Goal: Information Seeking & Learning: Find specific page/section

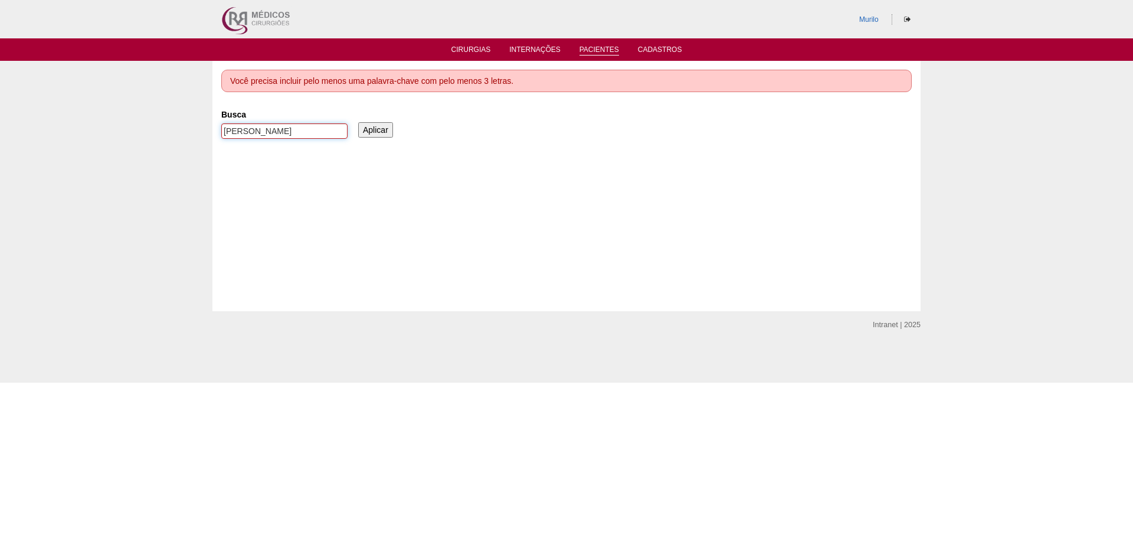
click at [277, 132] on input "Viviani Carvalho Gaspari" at bounding box center [284, 130] width 126 height 15
paste input "NUBIA NUNES SILVA"
type input "NUBIA NUNES SILVA"
click at [358, 122] on input "Aplicar" at bounding box center [375, 129] width 35 height 15
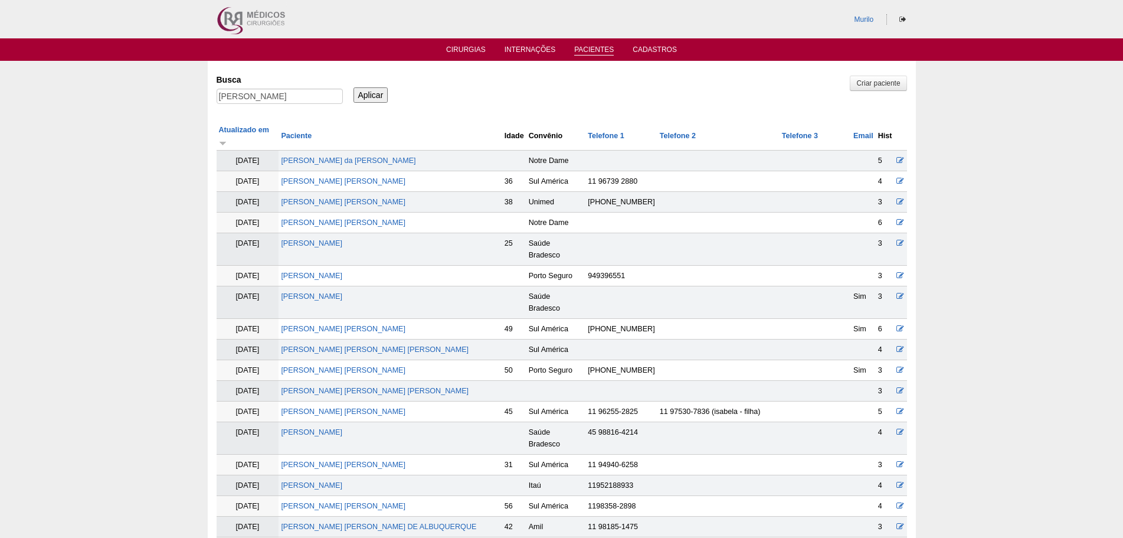
scroll to position [1244, 0]
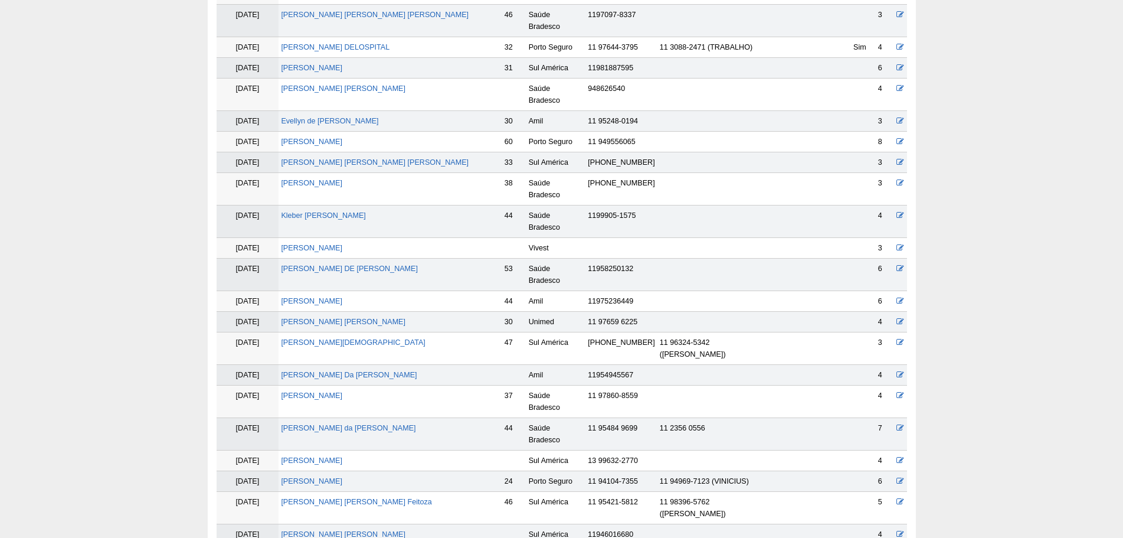
click at [341, 450] on td "[PERSON_NAME]" at bounding box center [390, 460] width 223 height 21
click at [339, 477] on link "[PERSON_NAME]" at bounding box center [311, 481] width 61 height 8
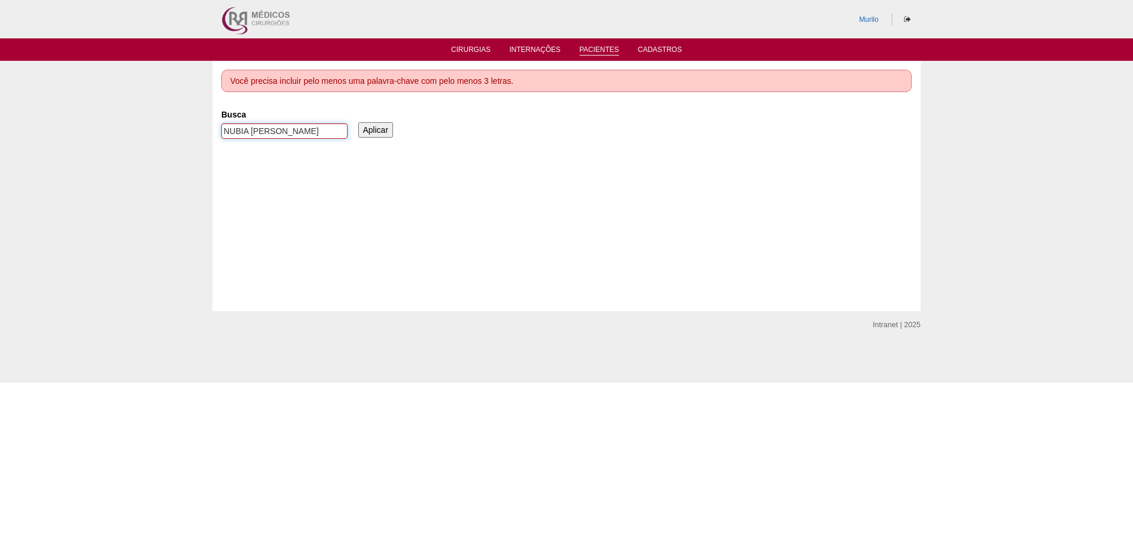
click at [254, 138] on input "NUBIA NUNES SILVA" at bounding box center [284, 130] width 126 height 15
paste input "[PERSON_NAME] BOA NOVA FAZOLIN"
type input "[PERSON_NAME] BOA NOVA FAZOLIN"
click at [358, 122] on input "Aplicar" at bounding box center [375, 129] width 35 height 15
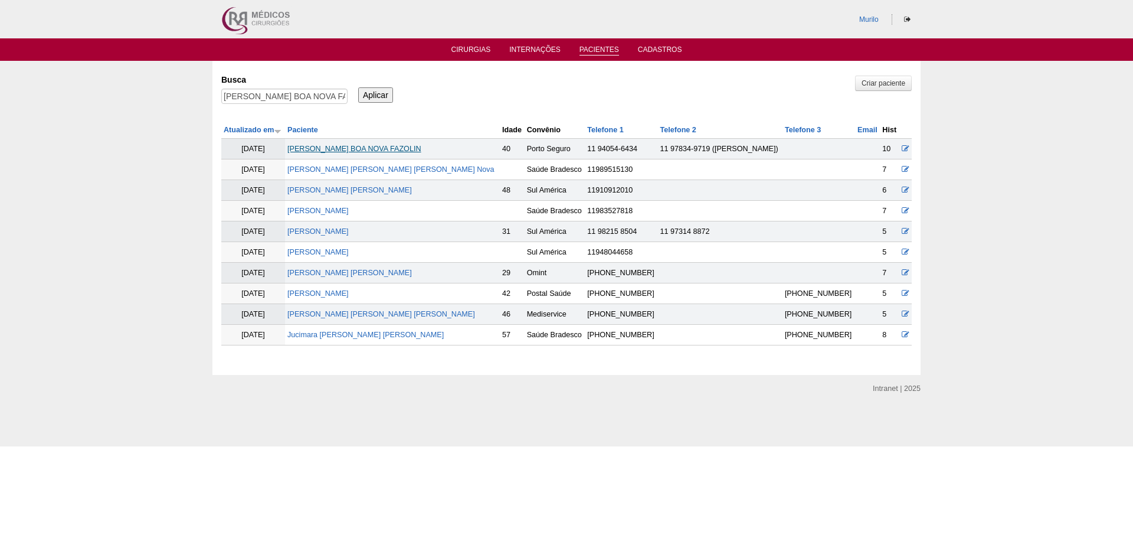
click at [361, 152] on link "[PERSON_NAME] BOA NOVA FAZOLIN" at bounding box center [354, 149] width 134 height 8
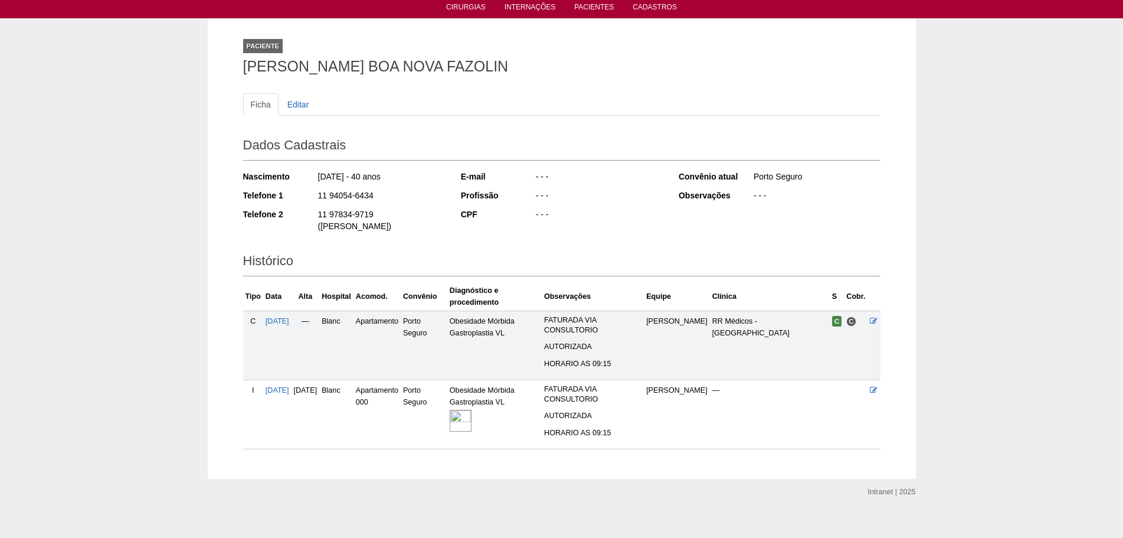
scroll to position [43, 0]
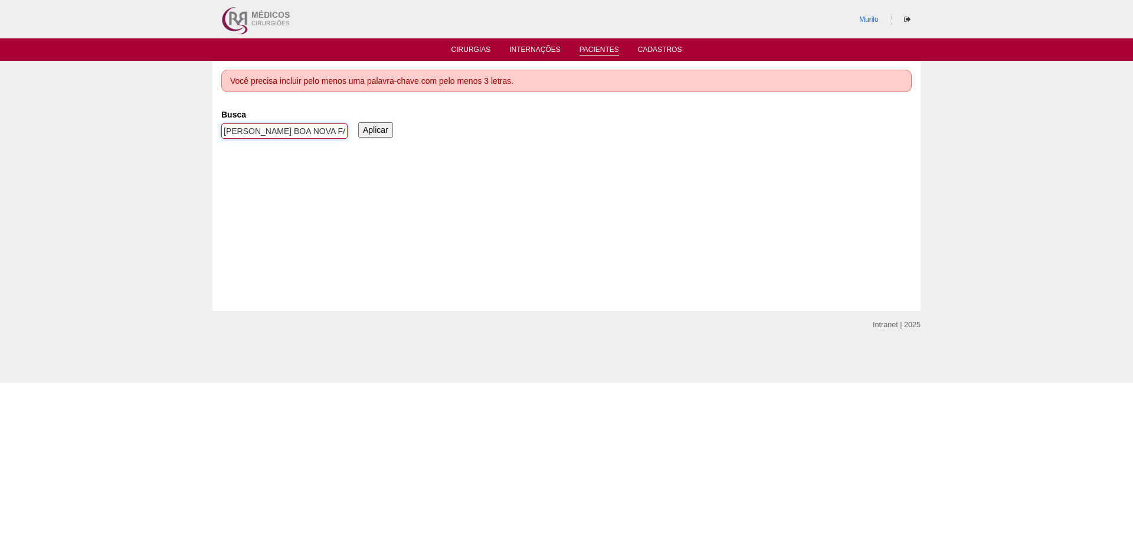
click at [261, 131] on input "MARIANNA GOMES BOA NOVA FAZOLIN" at bounding box center [284, 130] width 126 height 15
paste input "Ana Paula Aparecida Lasimi Santoas Antonio"
type input "Ana Paula Aparecida Lasimi Santoas Antonio"
click at [358, 122] on input "Aplicar" at bounding box center [375, 129] width 35 height 15
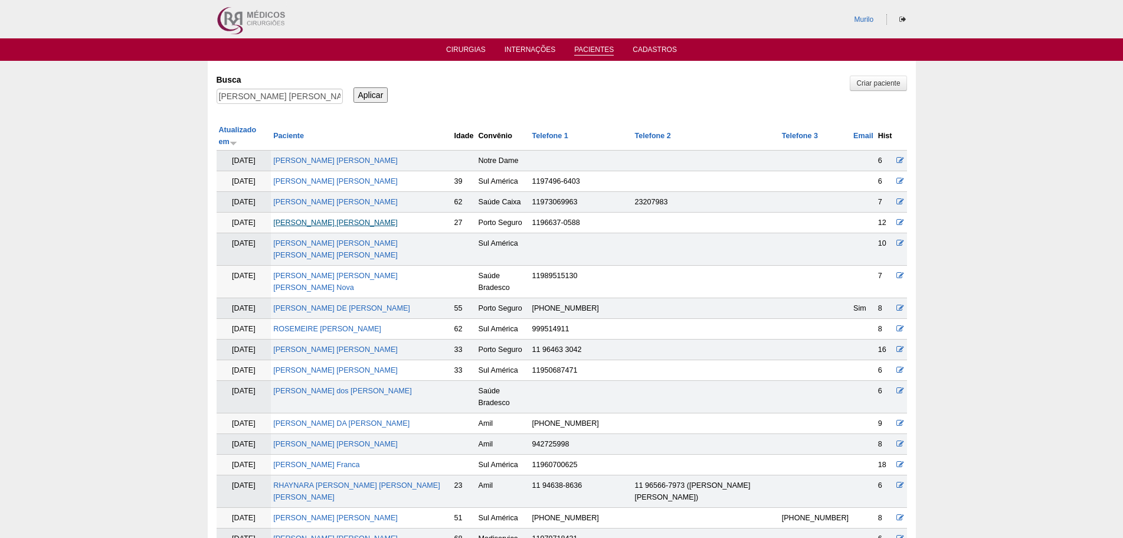
click at [398, 218] on link "Ana Paula Aparecida Lasimi Santoas Antonio" at bounding box center [335, 222] width 125 height 8
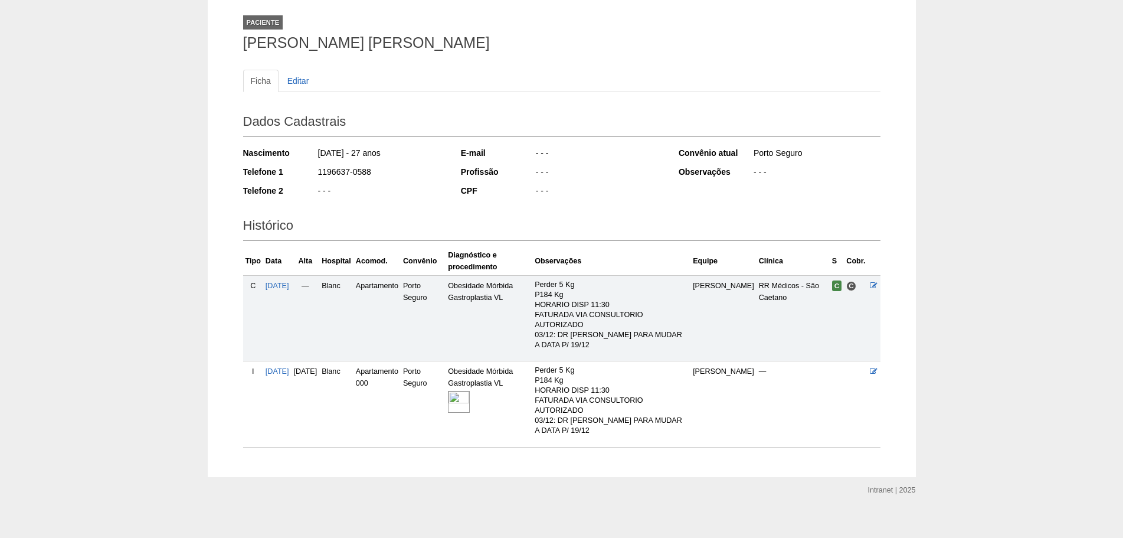
scroll to position [76, 0]
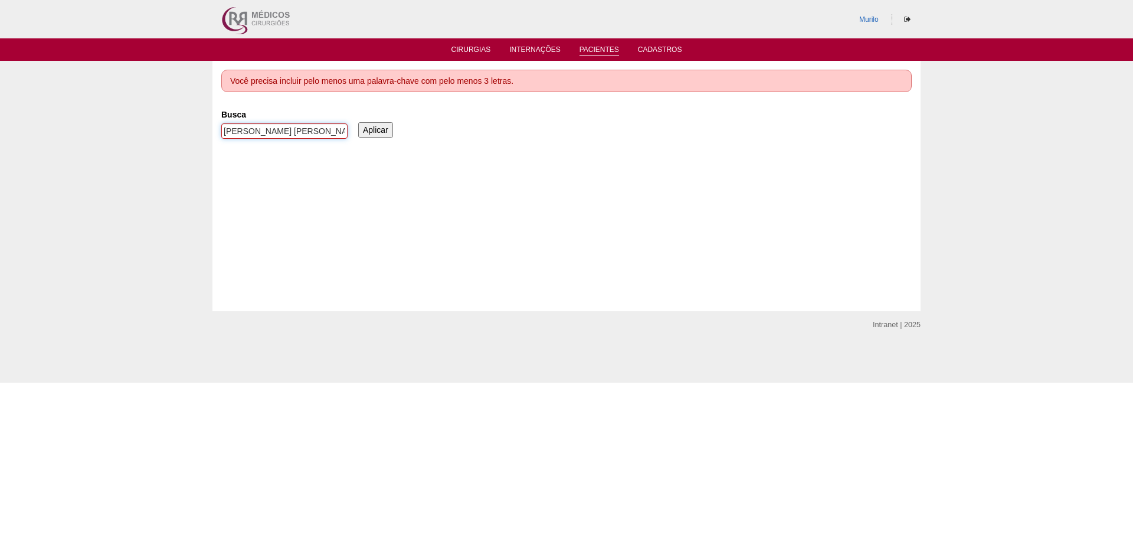
click at [289, 138] on input "[PERSON_NAME] [PERSON_NAME]" at bounding box center [284, 130] width 126 height 15
paste input "[PERSON_NAME]"
type input "[PERSON_NAME]"
click at [358, 122] on input "Aplicar" at bounding box center [375, 129] width 35 height 15
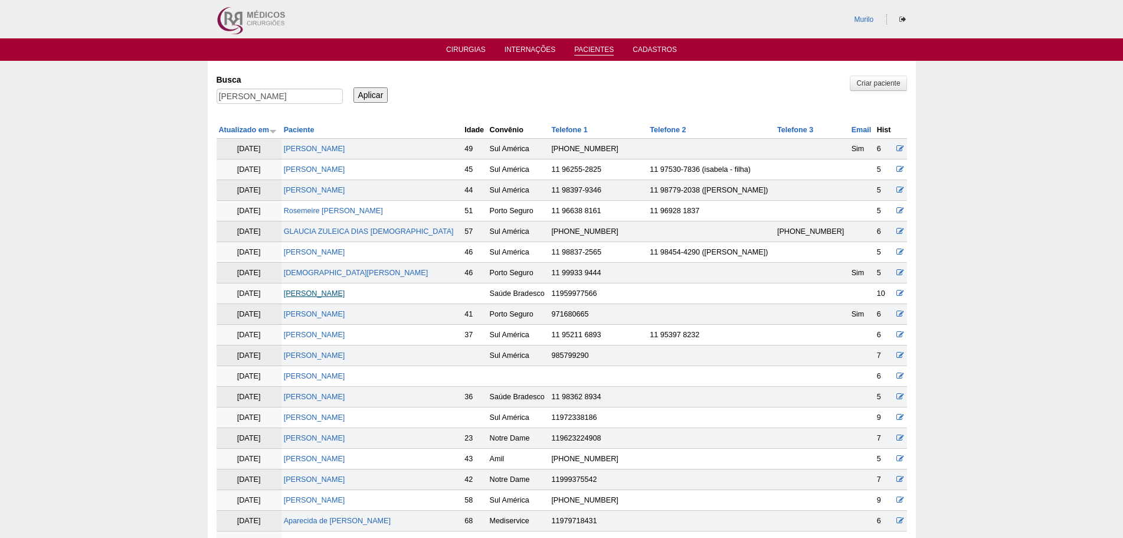
click at [328, 292] on link "[PERSON_NAME]" at bounding box center [314, 293] width 61 height 8
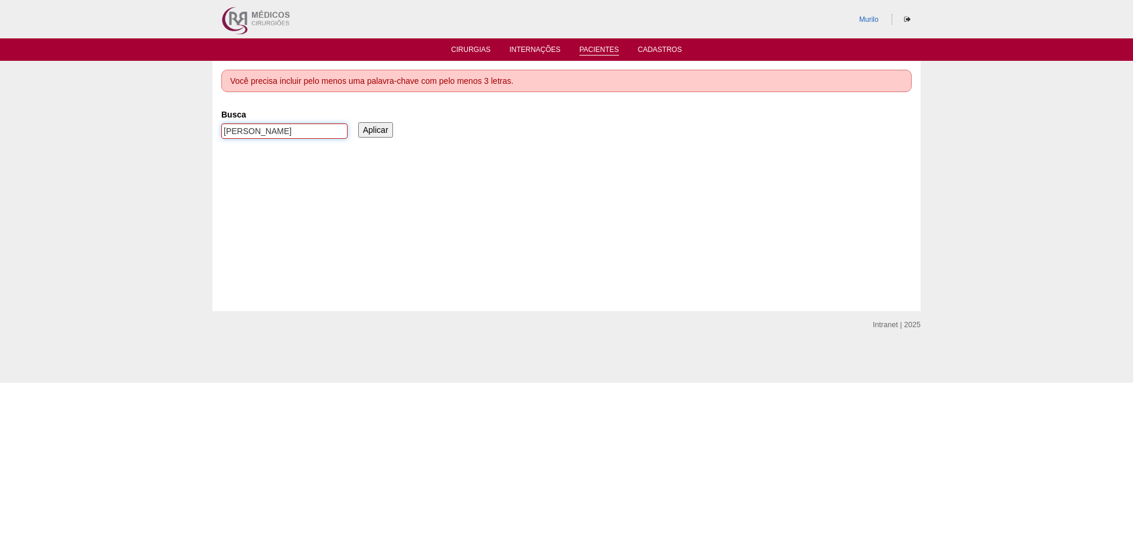
click at [287, 127] on input "Raissa Raniele Bastos Souza Dias" at bounding box center [284, 130] width 126 height 15
paste input "LETYCIA LUNARDELLO BARBOSA DOS SANTOS"
type input "LETYCIA LUNARDELLO BARBOSA DOS SANTOS"
click at [358, 122] on input "Aplicar" at bounding box center [375, 129] width 35 height 15
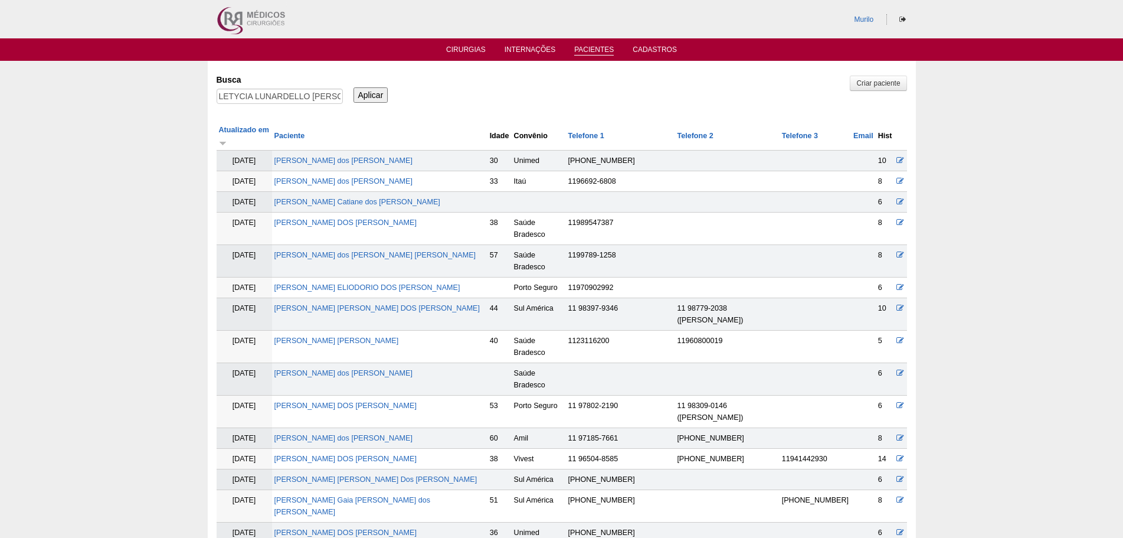
scroll to position [397, 0]
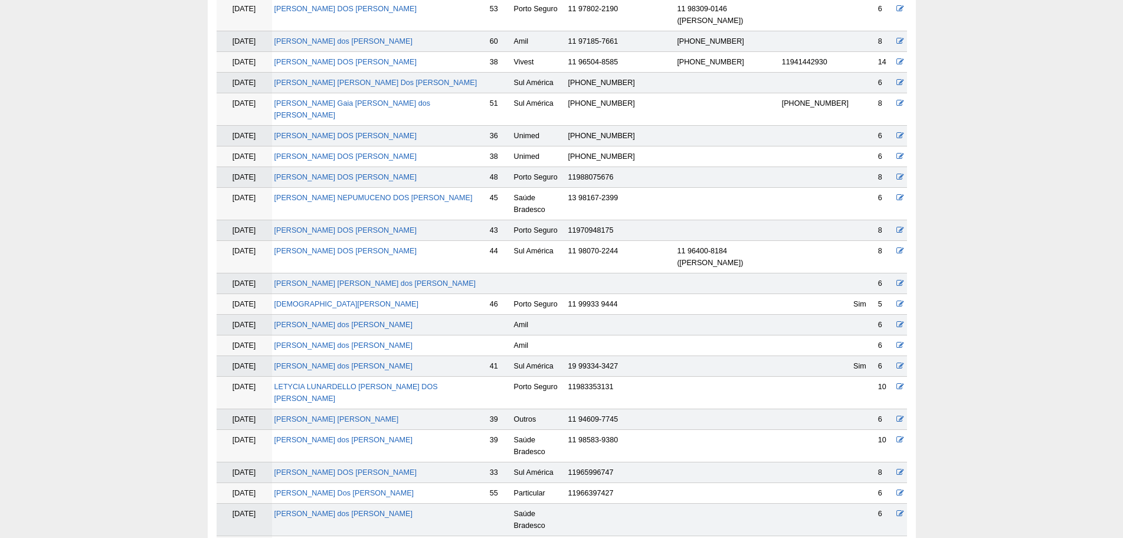
click at [372, 377] on td "LETYCIA LUNARDELLO [PERSON_NAME] DOS [PERSON_NAME]" at bounding box center [379, 393] width 215 height 32
click at [375, 383] on link "LETYCIA LUNARDELLO [PERSON_NAME] DOS [PERSON_NAME]" at bounding box center [357, 393] width 164 height 20
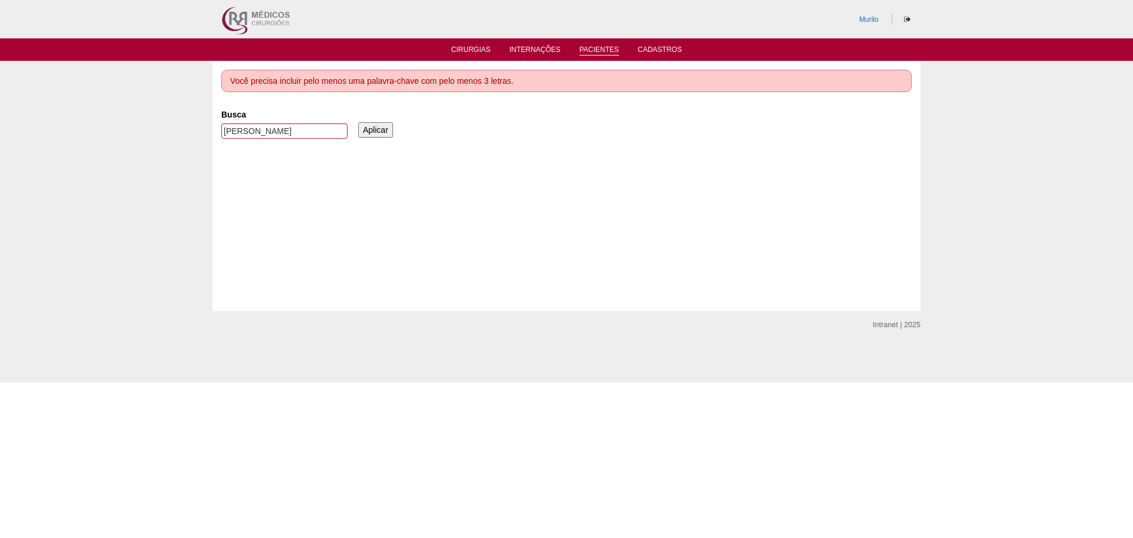
click at [270, 140] on div "[PERSON_NAME]" at bounding box center [284, 133] width 126 height 21
click at [275, 134] on input "LETYCIA LUNARDELLO BARBOSA DOS SANTOS" at bounding box center [284, 130] width 126 height 15
paste input "[PERSON_NAME]"
type input "SILMARA ROCHA TIBURCIO DE OLIVEIRA"
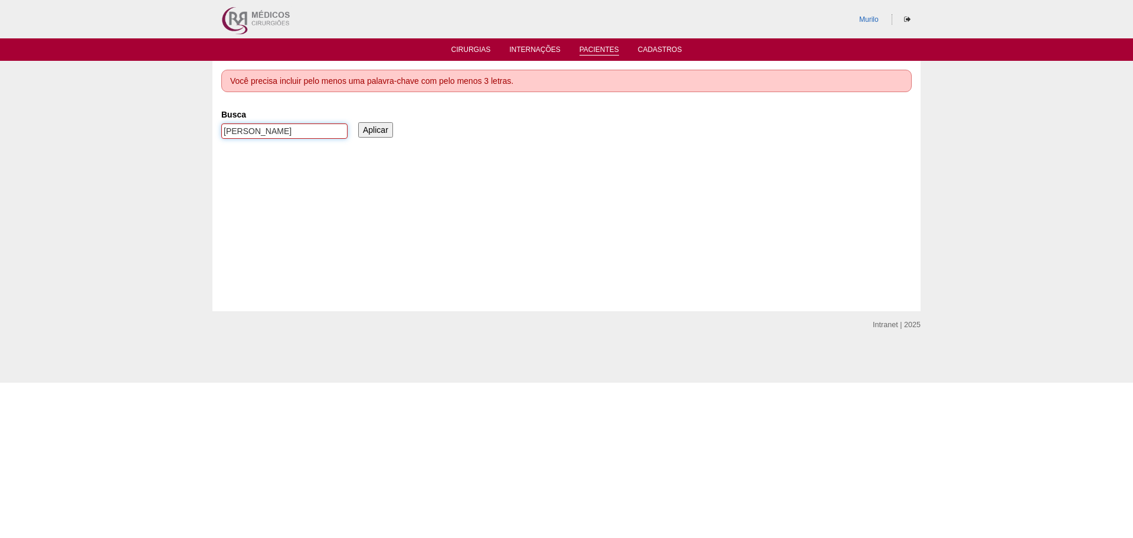
click at [358, 122] on input "Aplicar" at bounding box center [375, 129] width 35 height 15
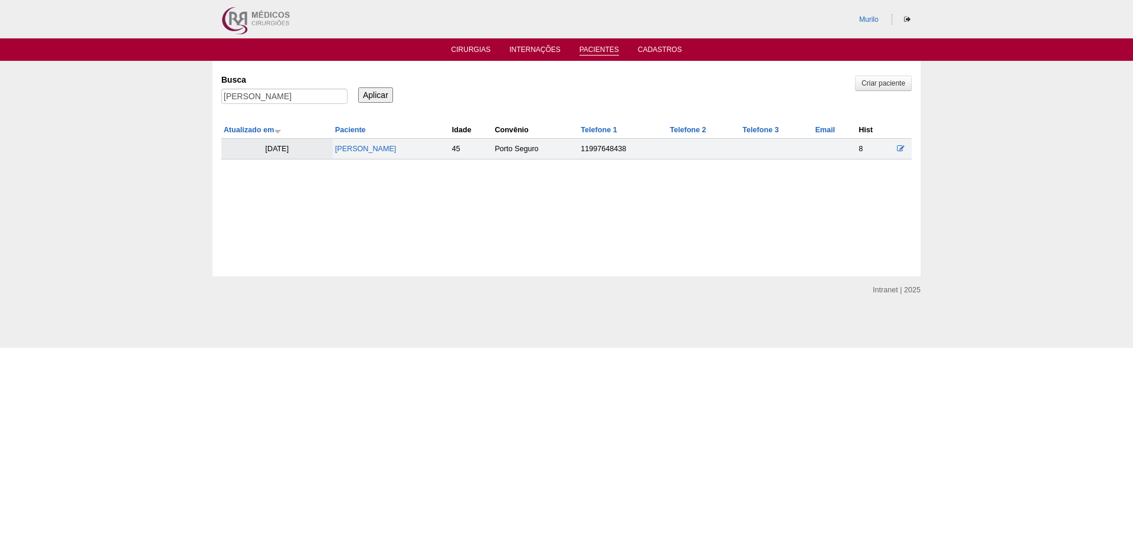
click at [333, 144] on td "[PERSON_NAME]" at bounding box center [391, 149] width 117 height 21
click at [335, 146] on link "[PERSON_NAME]" at bounding box center [365, 149] width 61 height 8
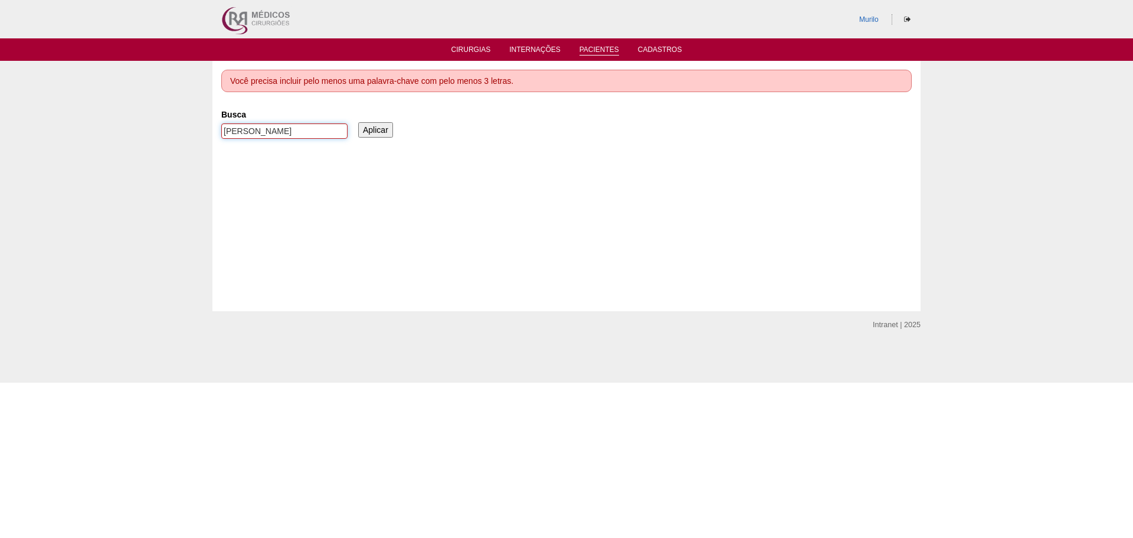
click at [244, 136] on input "[PERSON_NAME]" at bounding box center [284, 130] width 126 height 15
paste input "[PERSON_NAME]"
type input "[PERSON_NAME]"
click at [358, 122] on input "Aplicar" at bounding box center [375, 129] width 35 height 15
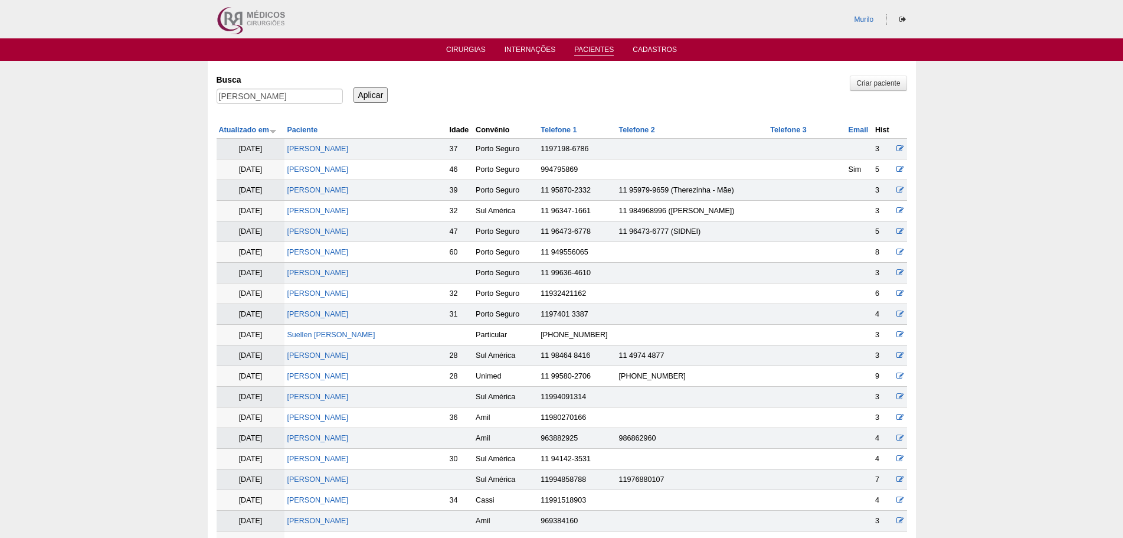
click at [349, 304] on td "Marcela Caroline Escarpelli de Carvalho" at bounding box center [366, 314] width 162 height 21
click at [348, 296] on link "[PERSON_NAME]" at bounding box center [317, 293] width 61 height 8
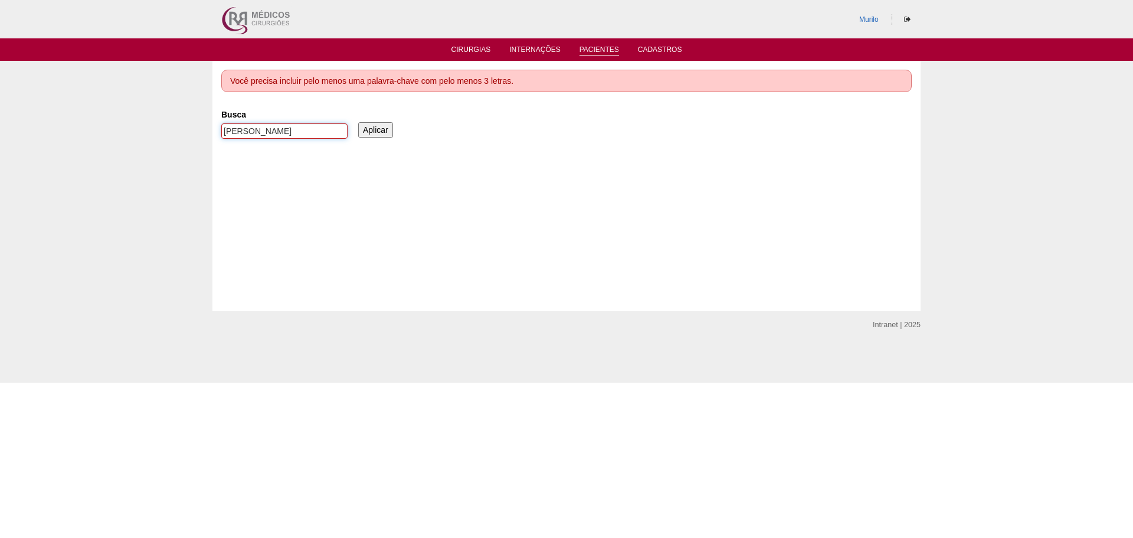
click at [265, 132] on input "[PERSON_NAME]" at bounding box center [284, 130] width 126 height 15
paste input "[PERSON_NAME]"
type input "[PERSON_NAME]"
click at [358, 122] on input "Aplicar" at bounding box center [375, 129] width 35 height 15
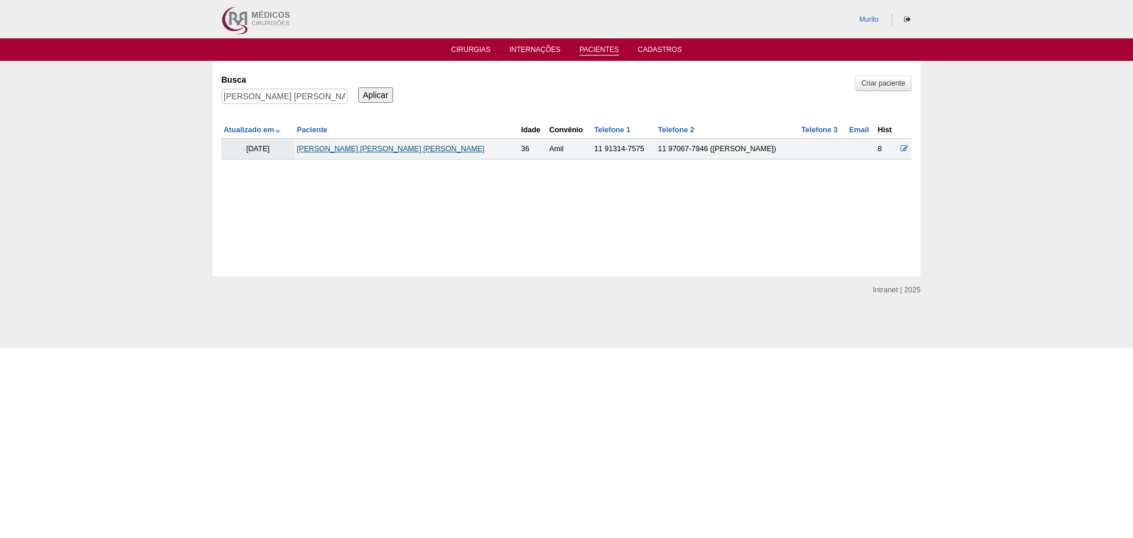
click at [392, 145] on link "NATALIA RETAMERO GOMES DE OLIVEIRA" at bounding box center [391, 149] width 188 height 8
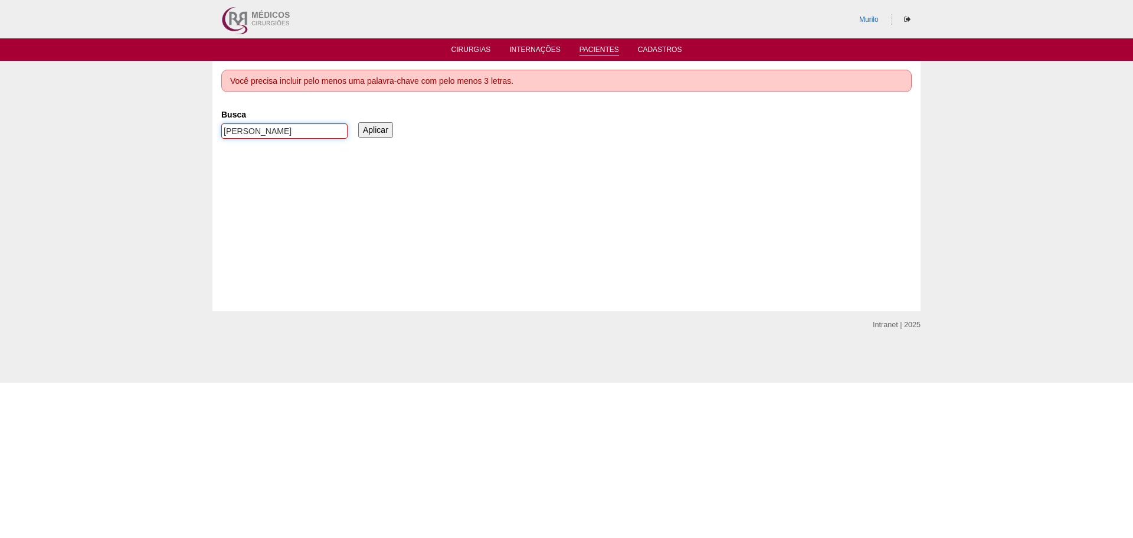
click at [259, 131] on input "NATALIA RETAMERO GOMES DE OLIVEIRA" at bounding box center [284, 130] width 126 height 15
paste input "PATRICIA HELENA DOS SANTOS BRANDAO"
type input "PATRICIA HELENA DOS SANTOS BRANDAO"
click at [358, 122] on input "Aplicar" at bounding box center [375, 129] width 35 height 15
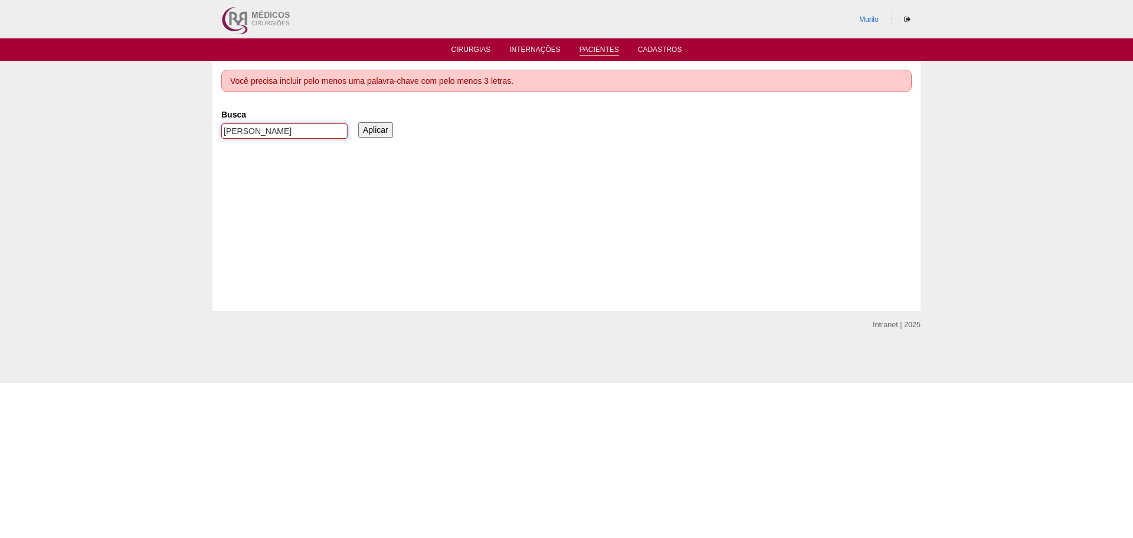
click at [358, 122] on input "Aplicar" at bounding box center [375, 129] width 35 height 15
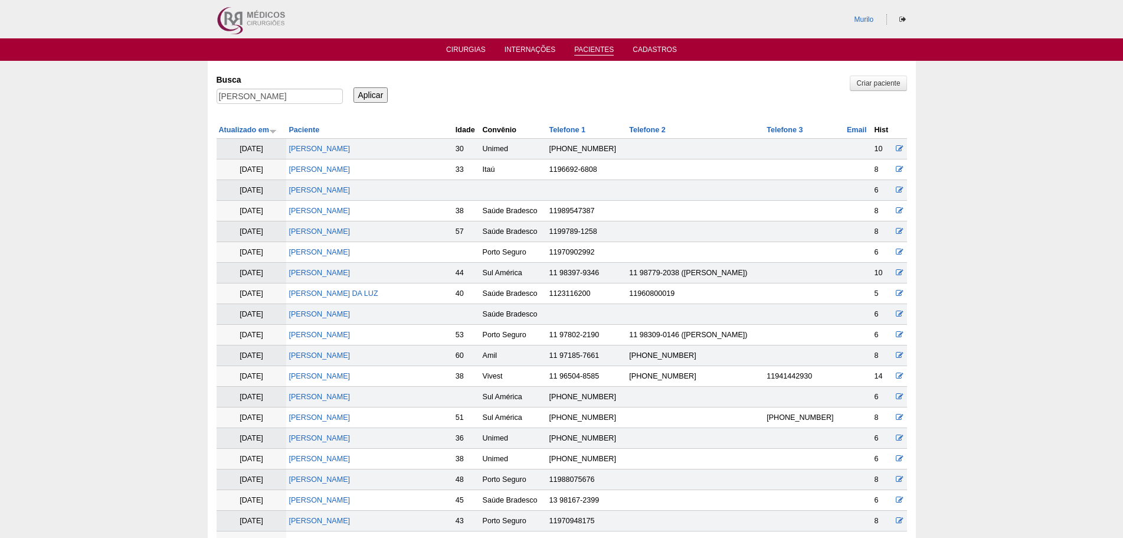
scroll to position [491, 0]
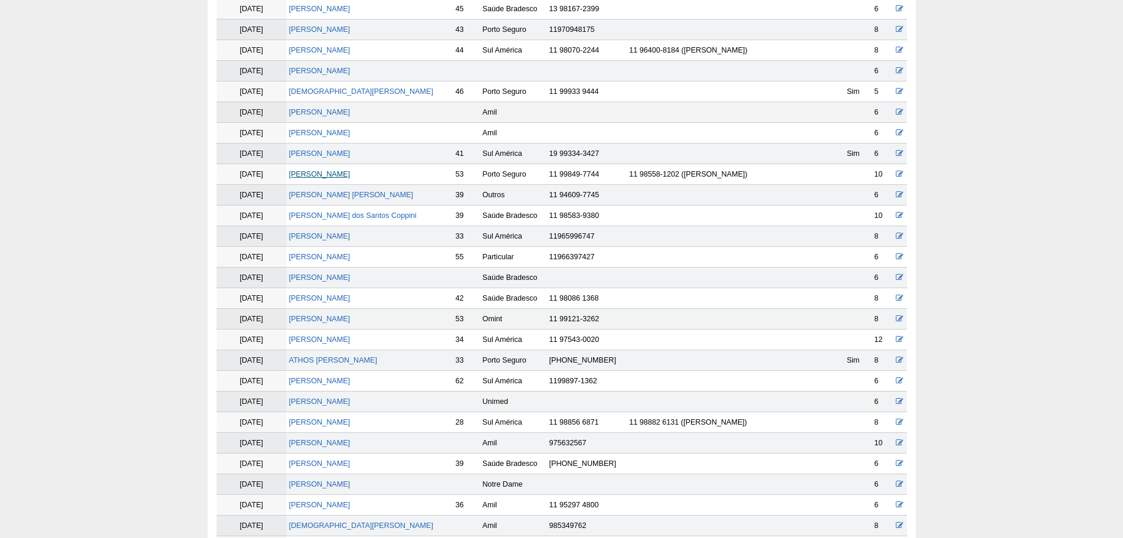
click at [318, 178] on link "[PERSON_NAME]" at bounding box center [319, 174] width 61 height 8
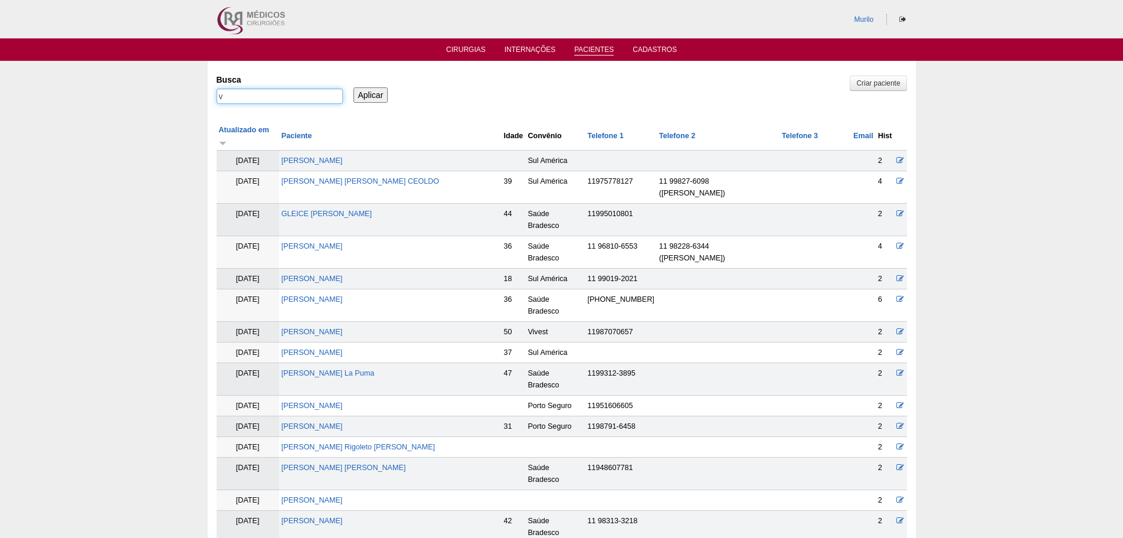
click at [260, 96] on input "v" at bounding box center [280, 96] width 126 height 15
paste input "[PERSON_NAME] [PERSON_NAME]"
type input "[PERSON_NAME] [PERSON_NAME]"
click at [354, 87] on input "Aplicar" at bounding box center [371, 94] width 35 height 15
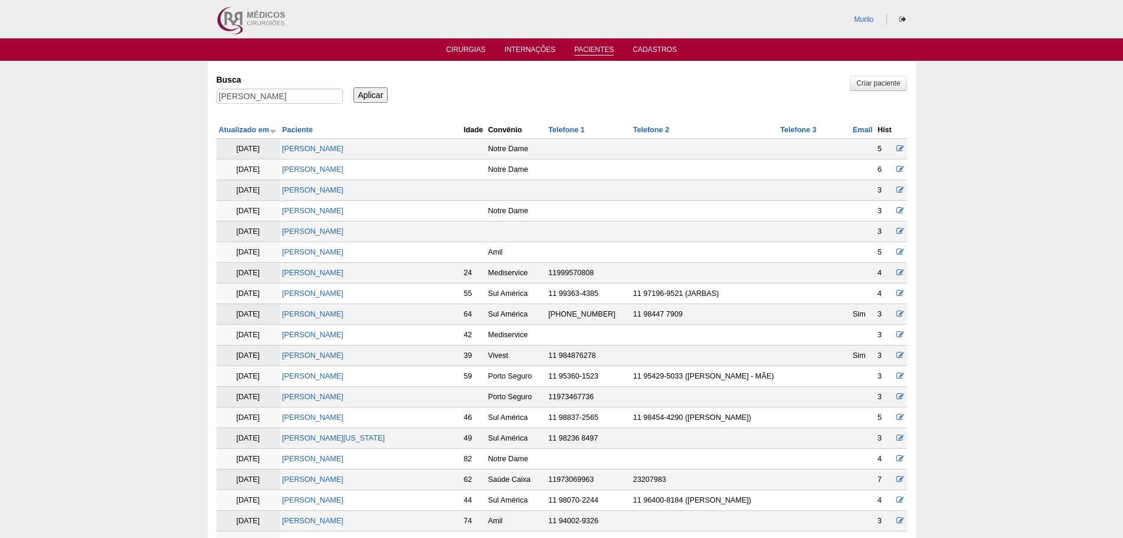
scroll to position [335, 0]
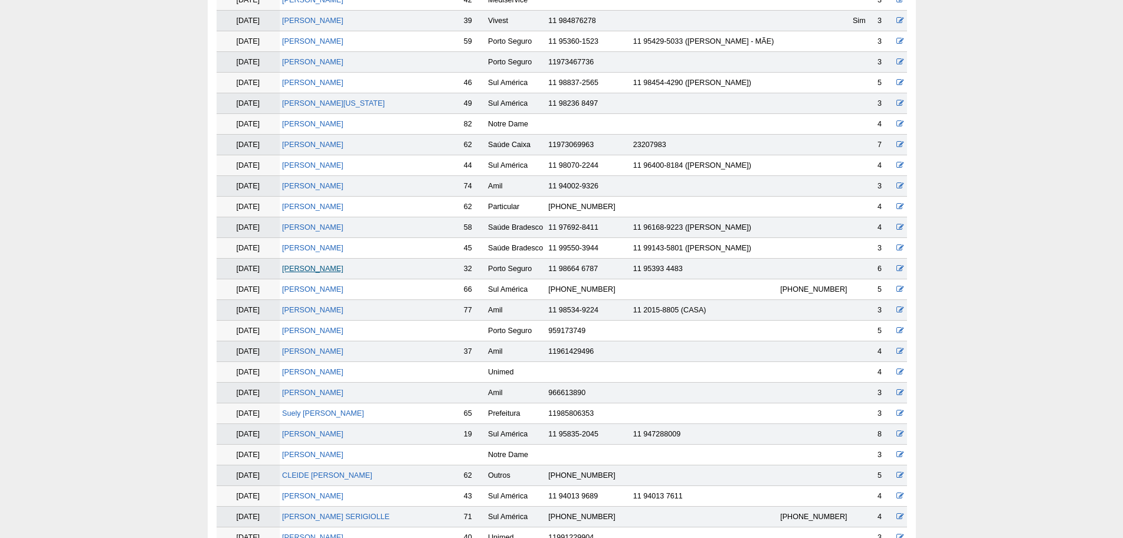
click at [317, 266] on link "Maria Luiza Macari" at bounding box center [312, 268] width 61 height 8
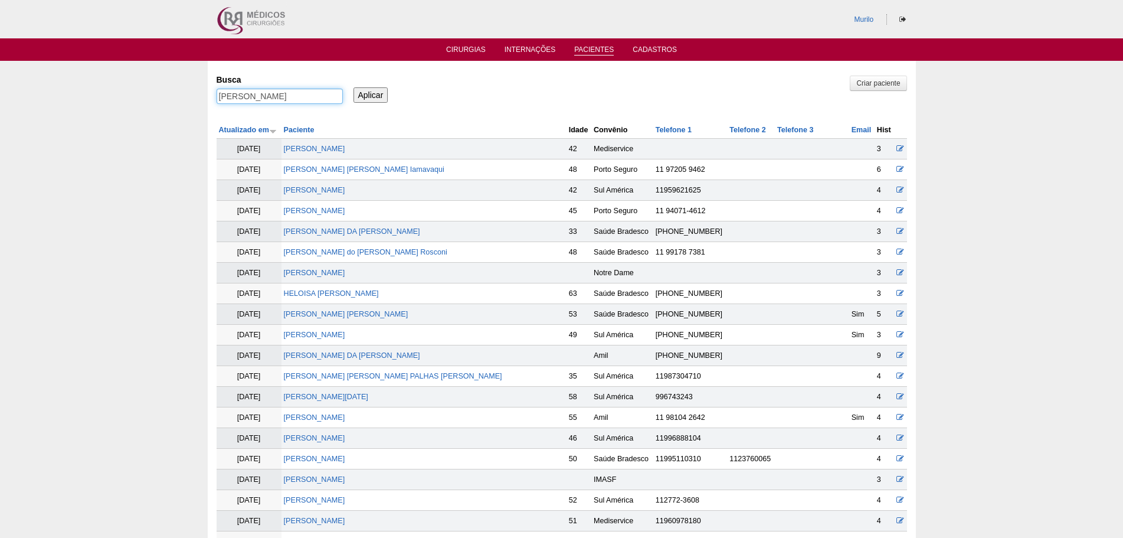
click at [231, 92] on input "LEONARDO SALOTTI" at bounding box center [280, 96] width 126 height 15
paste input "ANDREIA PAULA DINIZ DUTRA GOMES"
type input "ANDREIA PAULA DINIZ DUTRA GOMES"
click at [354, 87] on input "Aplicar" at bounding box center [371, 94] width 35 height 15
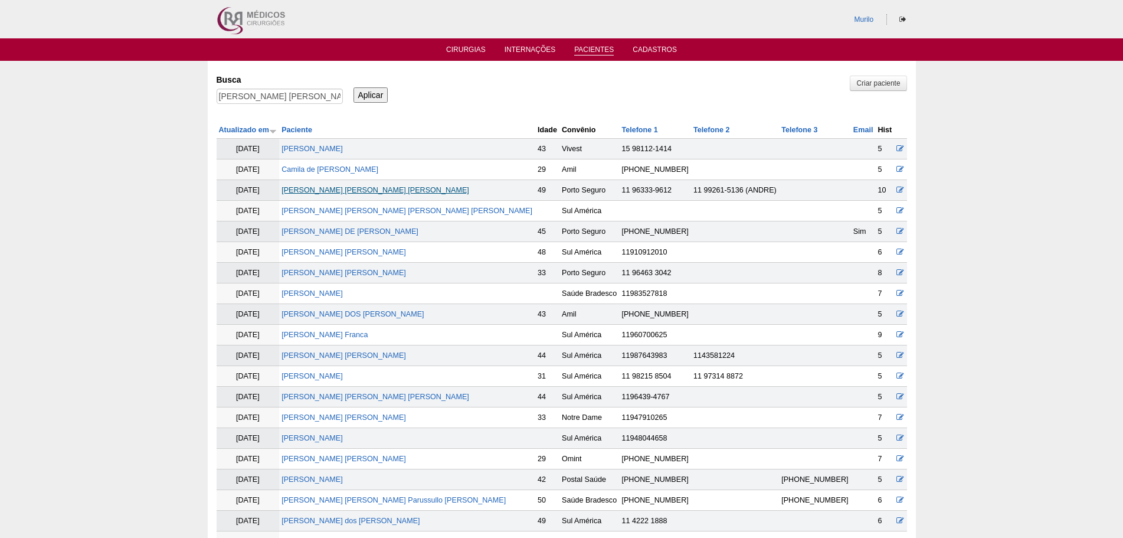
click at [430, 191] on link "ANDREIA PAULA DINIZ DUTRA GOMES" at bounding box center [376, 190] width 188 height 8
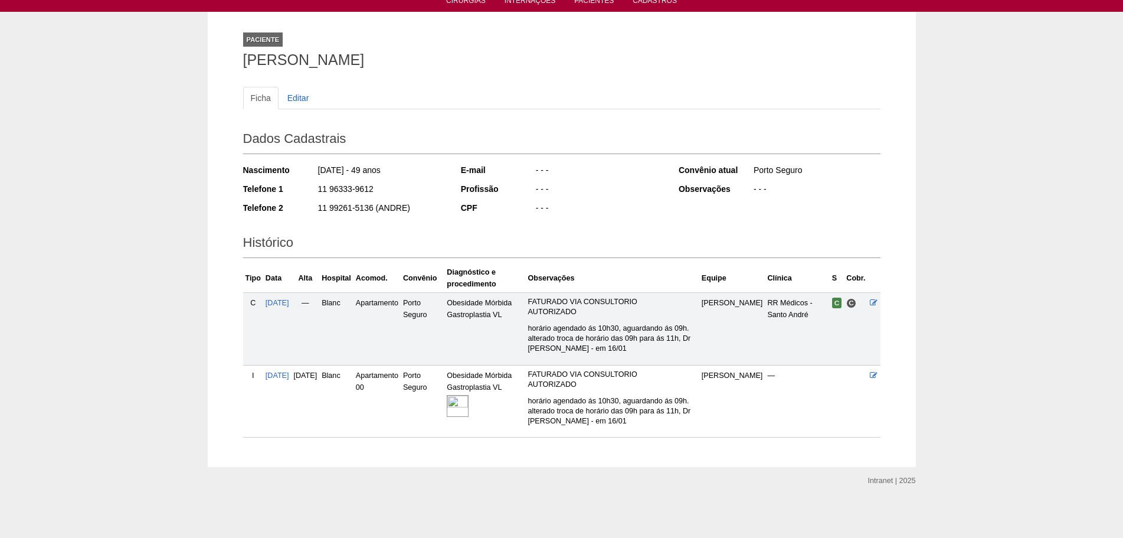
scroll to position [50, 0]
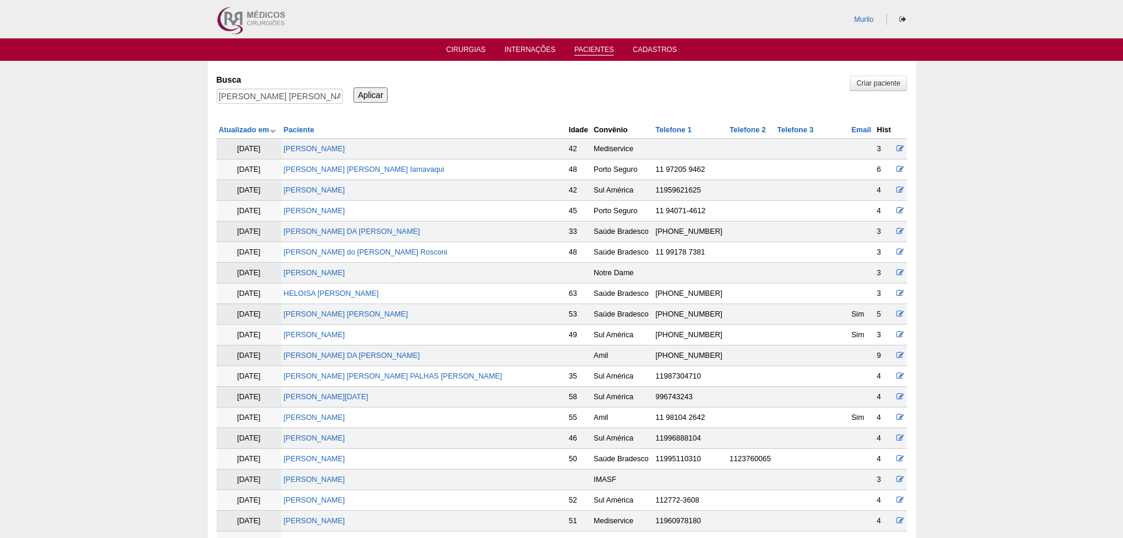
click at [306, 104] on div "ANDREIA PAULA DINIZ DUTRA GOMES" at bounding box center [280, 99] width 126 height 21
click at [316, 95] on input "ANDREIA PAULA DINIZ DUTRA GOMES" at bounding box center [280, 96] width 126 height 15
paste input "FABIANA AMANCIO DE MORAI"
type input "FABIANA AMANCIO DE MORAIS"
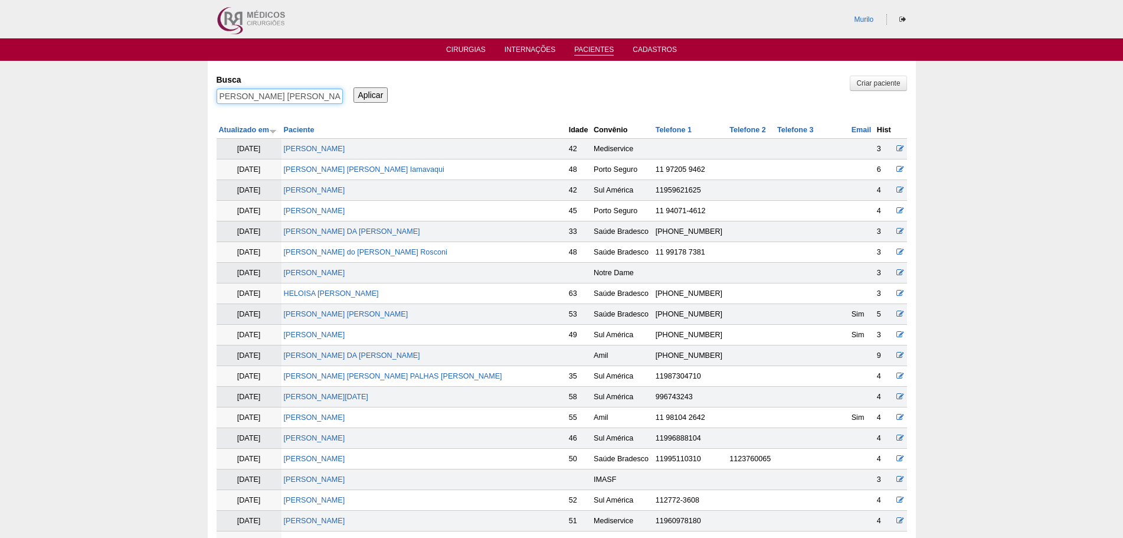
click at [354, 87] on input "Aplicar" at bounding box center [371, 94] width 35 height 15
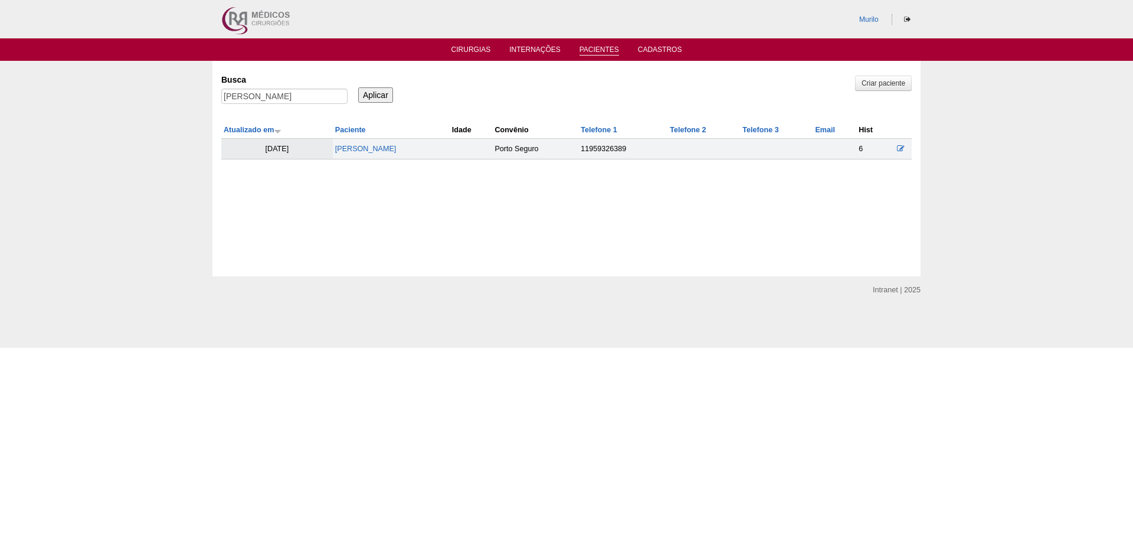
click at [362, 153] on td "[PERSON_NAME]" at bounding box center [391, 149] width 117 height 21
click at [371, 143] on td "[PERSON_NAME]" at bounding box center [391, 149] width 117 height 21
click at [373, 148] on link "[PERSON_NAME] [PERSON_NAME]" at bounding box center [365, 149] width 61 height 8
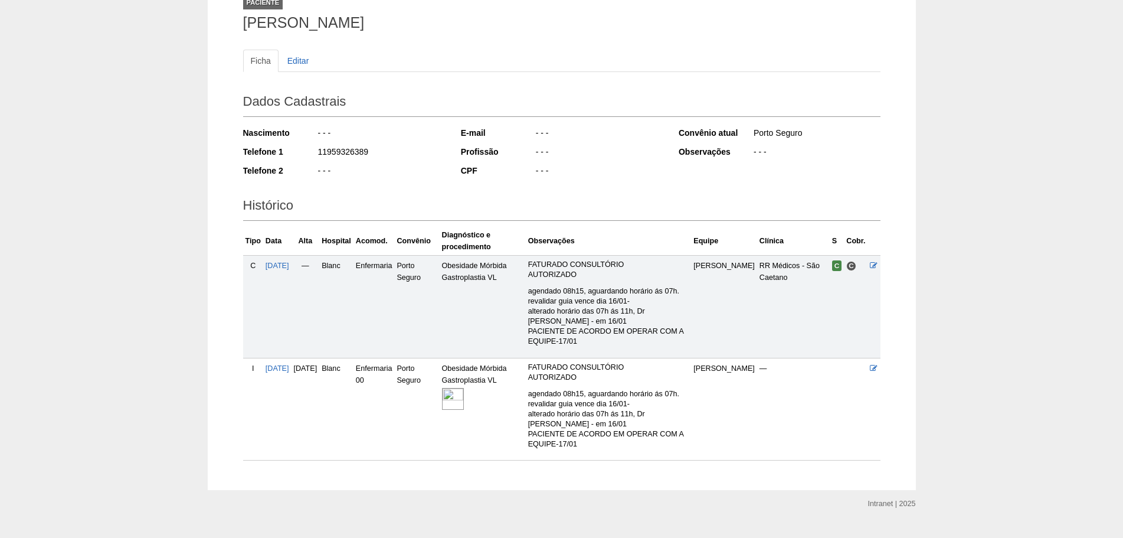
scroll to position [110, 0]
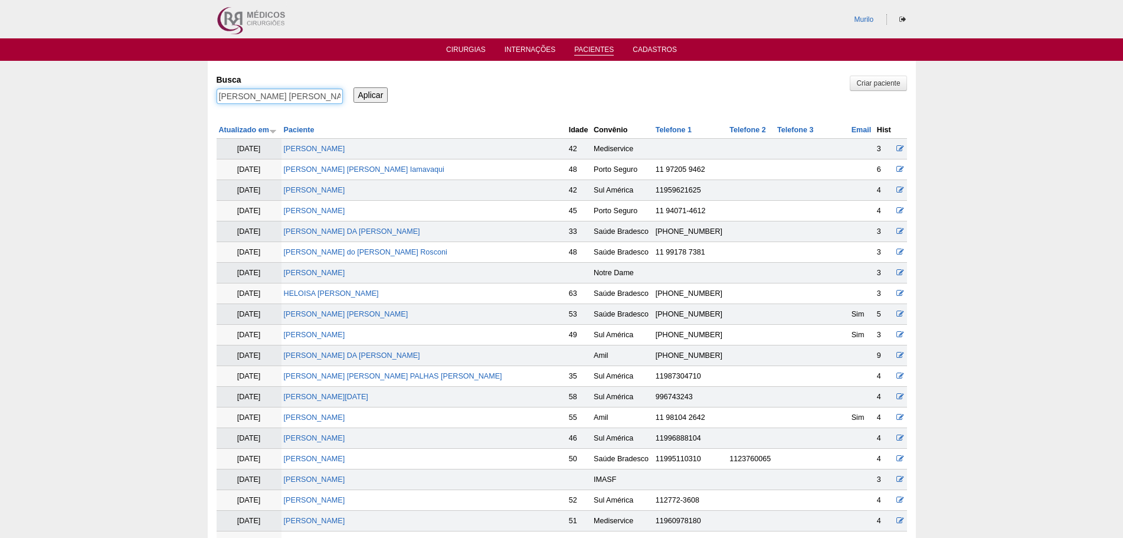
click at [285, 95] on input "FABIANA AMANCIO DE MORAIS" at bounding box center [280, 96] width 126 height 15
paste input "[PERSON_NAME] [PERSON_NAME]"
type input "[PERSON_NAME] [PERSON_NAME]"
click at [354, 87] on input "Aplicar" at bounding box center [371, 94] width 35 height 15
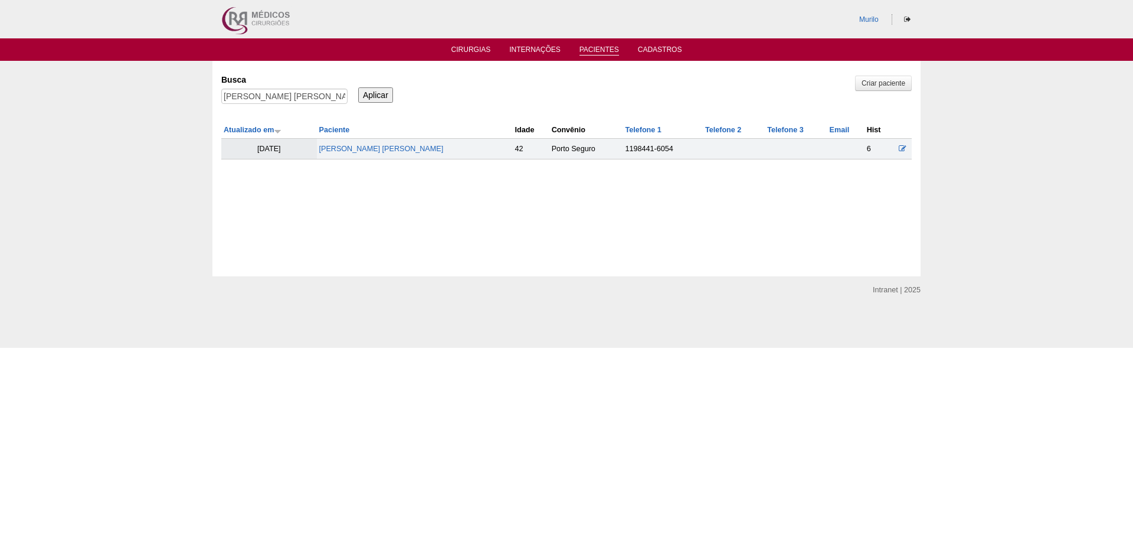
click at [365, 158] on td "[PERSON_NAME] [PERSON_NAME]" at bounding box center [415, 149] width 196 height 21
click at [373, 147] on link "[PERSON_NAME] [PERSON_NAME]" at bounding box center [381, 149] width 125 height 8
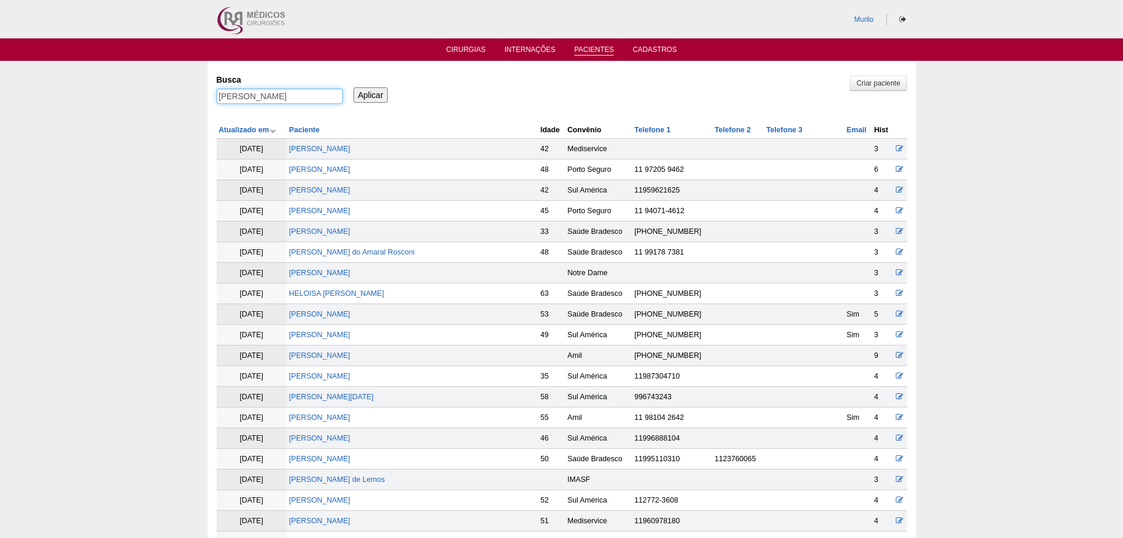
click at [293, 97] on input "[PERSON_NAME]" at bounding box center [280, 96] width 126 height 15
paste input "LIDIANE FERRAZ CACHEADO"
type input "LIDIANE FERRAZ CACHEADO"
click at [354, 87] on input "Aplicar" at bounding box center [371, 94] width 35 height 15
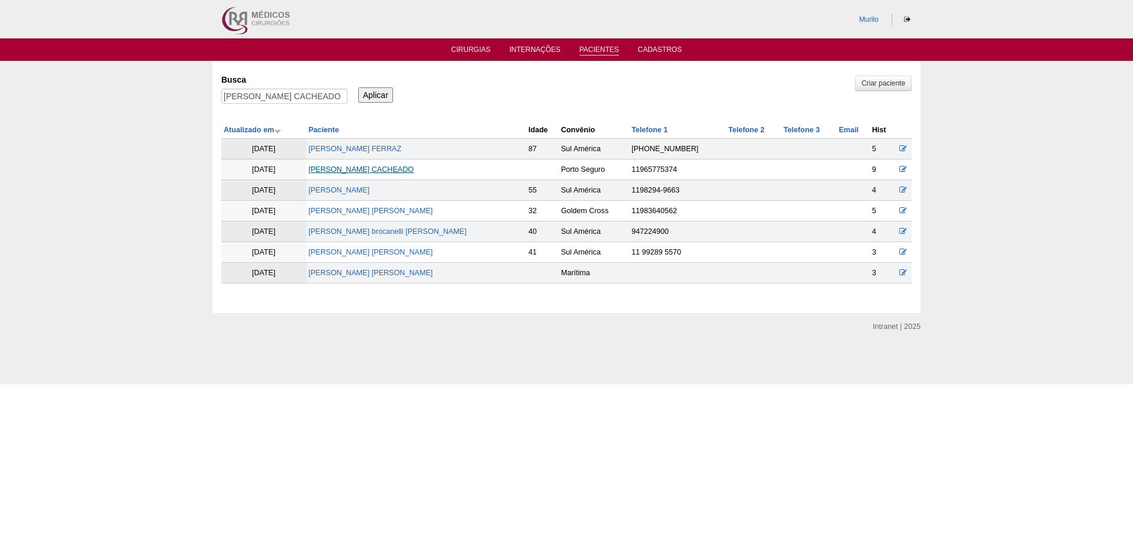
click at [354, 166] on link "LIDIANE FERRAZ CACHEADO" at bounding box center [361, 169] width 105 height 8
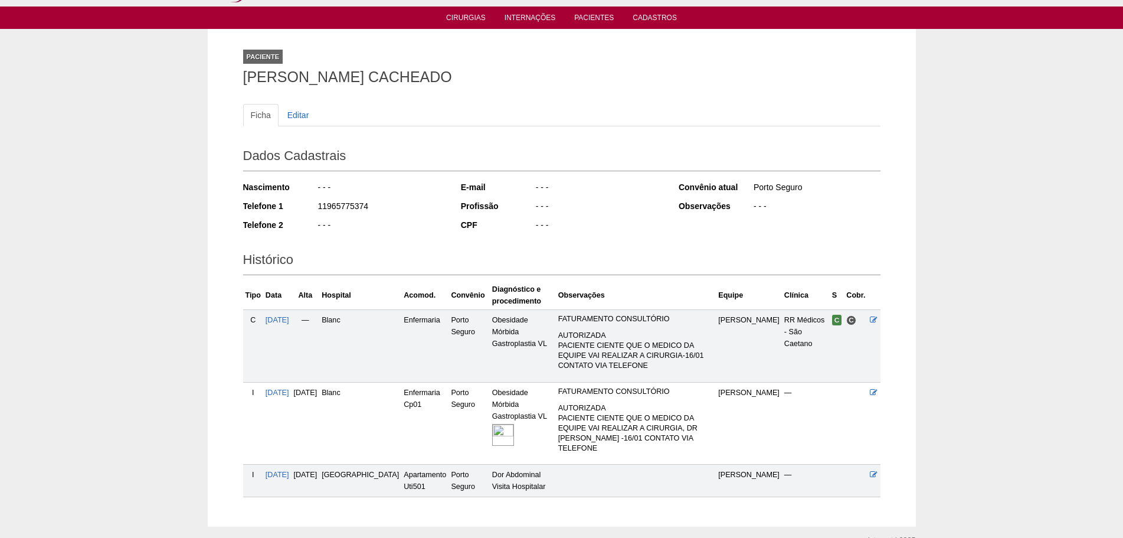
scroll to position [72, 0]
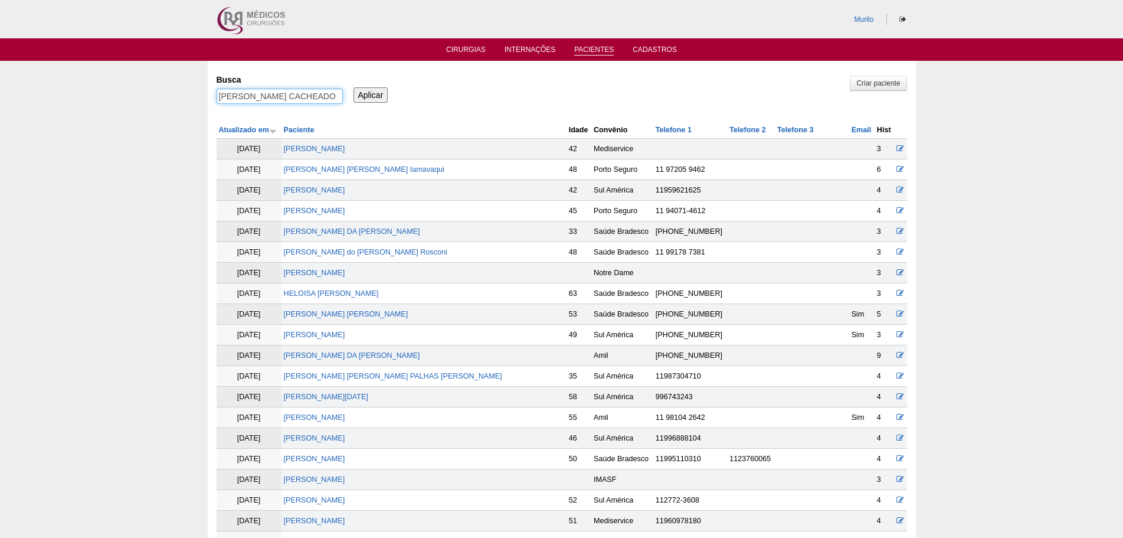
click at [289, 93] on input "[PERSON_NAME] CACHEADO" at bounding box center [280, 96] width 126 height 15
paste input "FERNANDA SANTOS BRAZOLI"
type input "FERNANDA SANTOS BRAZOLI"
click at [354, 87] on input "Aplicar" at bounding box center [371, 94] width 35 height 15
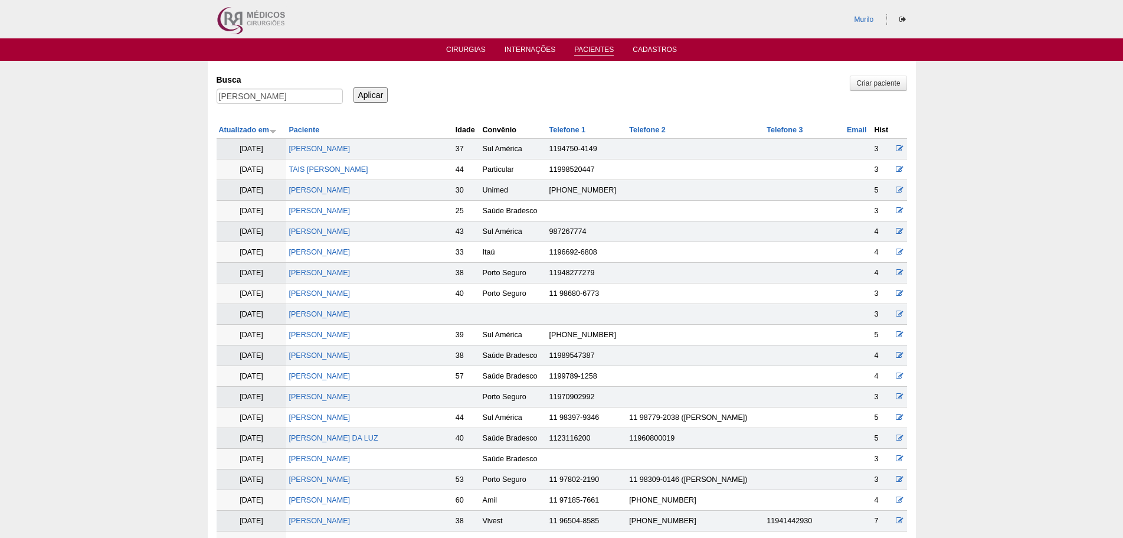
scroll to position [748, 0]
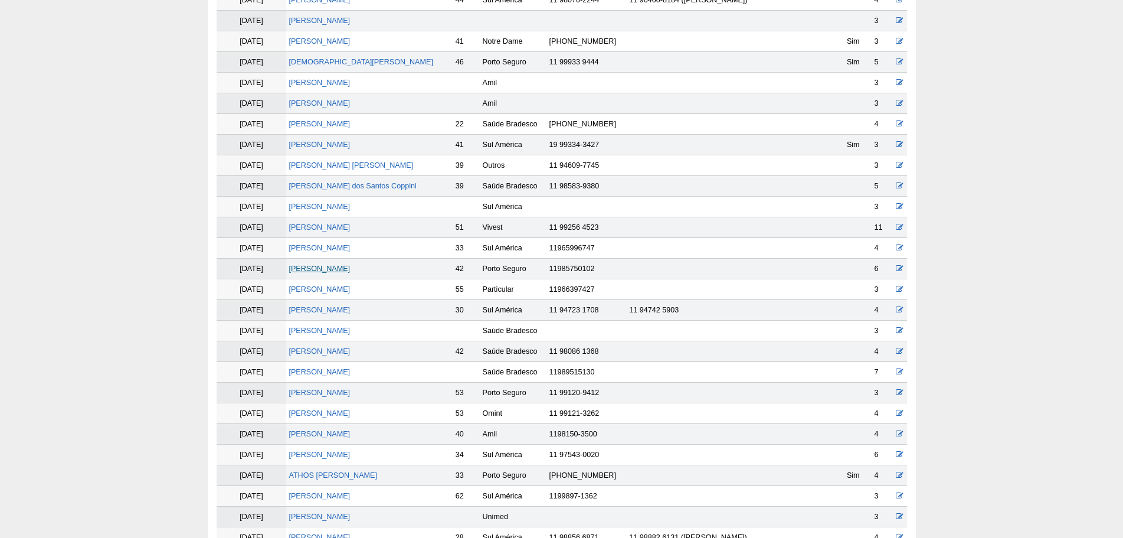
click at [309, 264] on link "[PERSON_NAME]" at bounding box center [319, 268] width 61 height 8
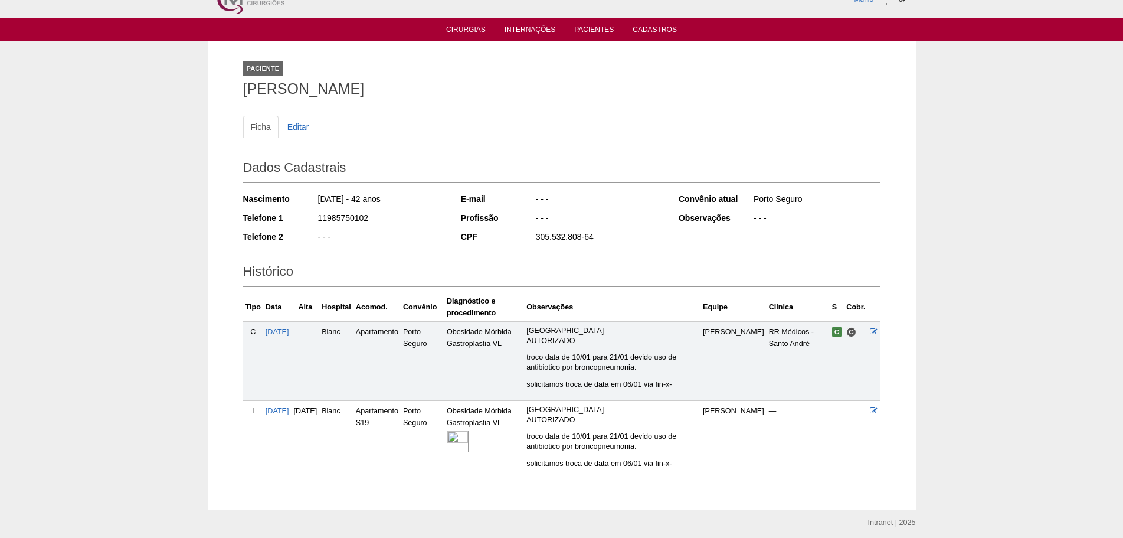
scroll to position [63, 0]
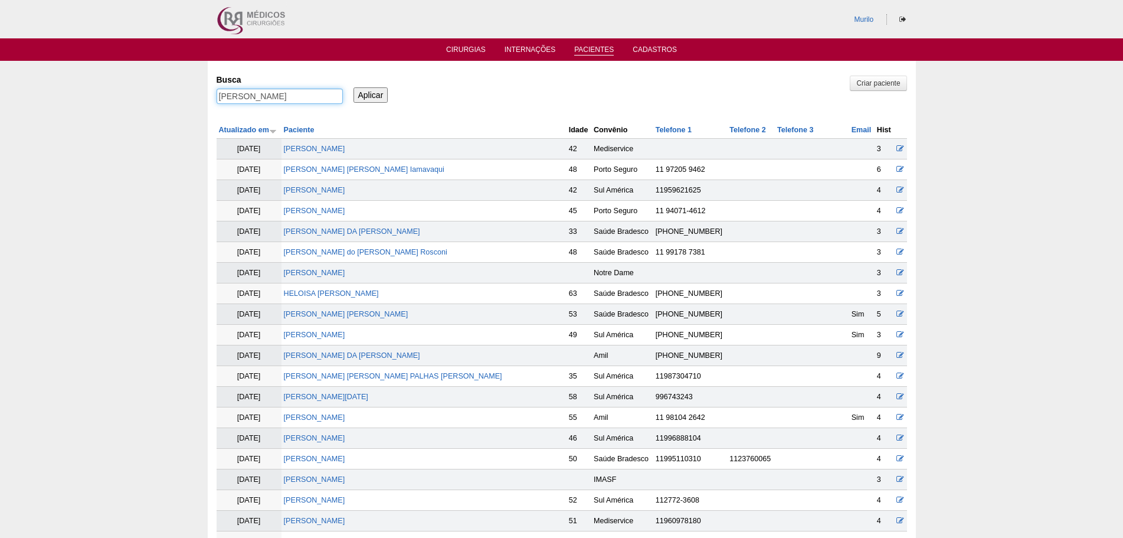
click at [274, 91] on input "FERNANDA SANTOS BRAZOLI" at bounding box center [280, 96] width 126 height 15
paste input "KAMILLY LUCHERINI SANTOS"
type input "KAMILLY LUCHERINI SANTOS"
click at [354, 87] on input "Aplicar" at bounding box center [371, 94] width 35 height 15
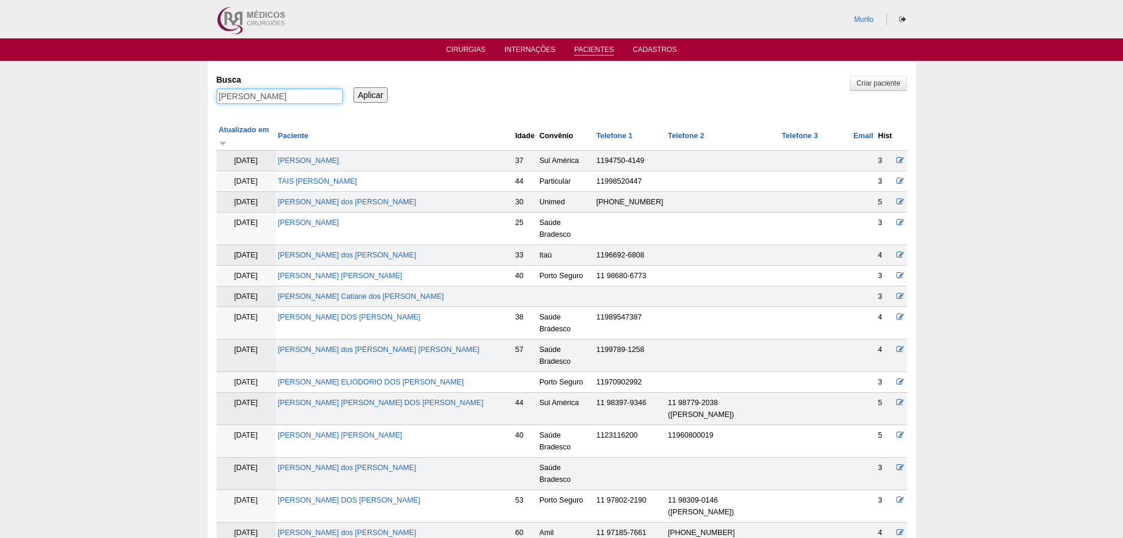
click at [217, 89] on input "[PERSON_NAME]" at bounding box center [280, 96] width 126 height 15
click at [473, 78] on div "Busca KAMILLY LUCHERINI SANTOS Aplicar" at bounding box center [562, 90] width 691 height 40
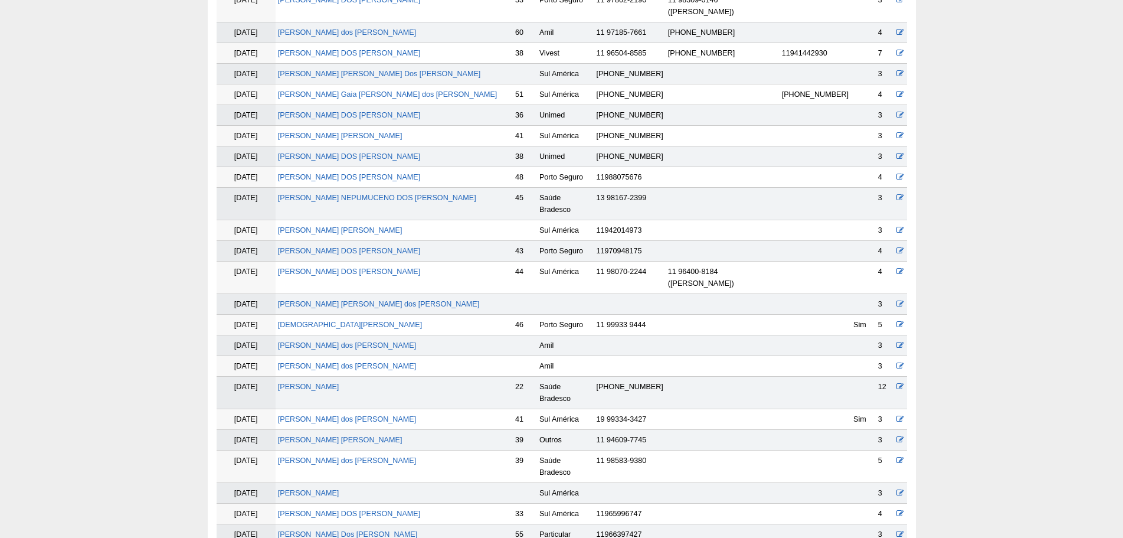
click at [357, 377] on td "KAMILLY LUCHERINI SANTOS" at bounding box center [394, 393] width 237 height 32
click at [339, 383] on link "KAMILLY LUCHERINI SANTOS" at bounding box center [308, 387] width 61 height 8
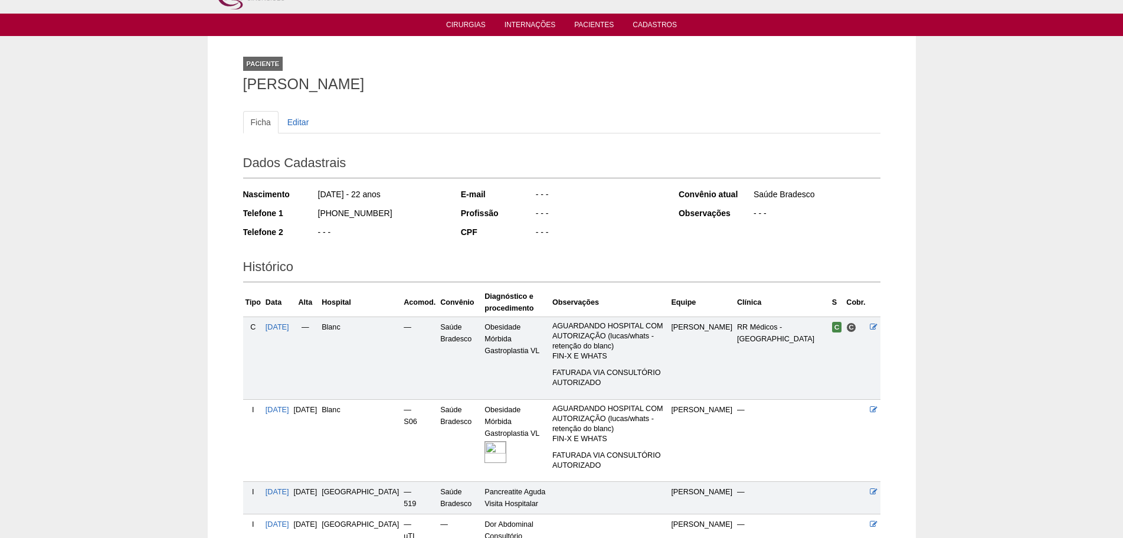
scroll to position [135, 0]
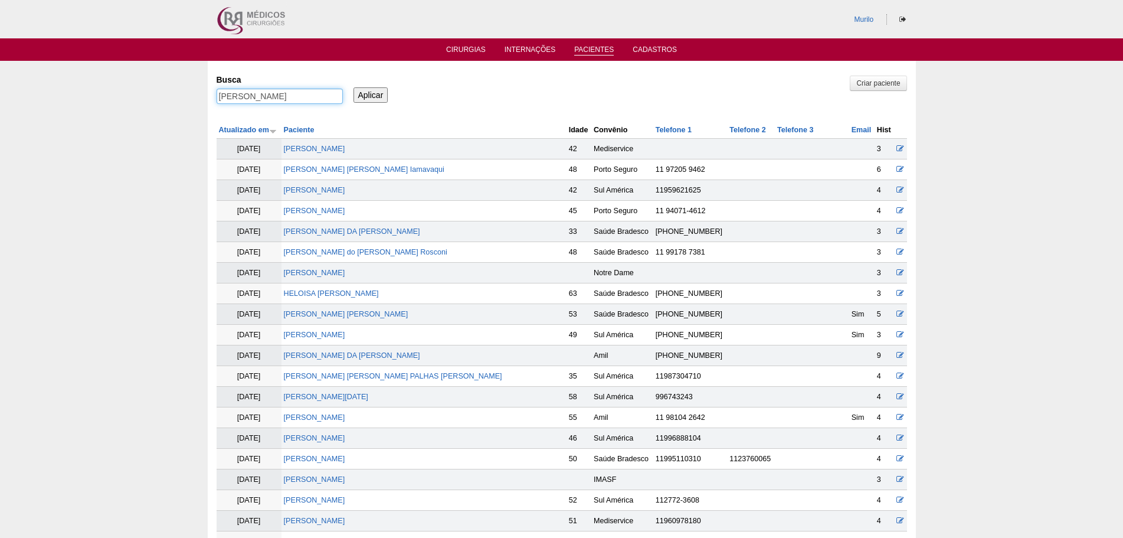
click at [312, 100] on input "[PERSON_NAME]" at bounding box center [280, 96] width 126 height 15
paste input "[PERSON_NAME]"
type input "Tauany Andrade de Oliveira"
click at [354, 87] on input "Aplicar" at bounding box center [371, 94] width 35 height 15
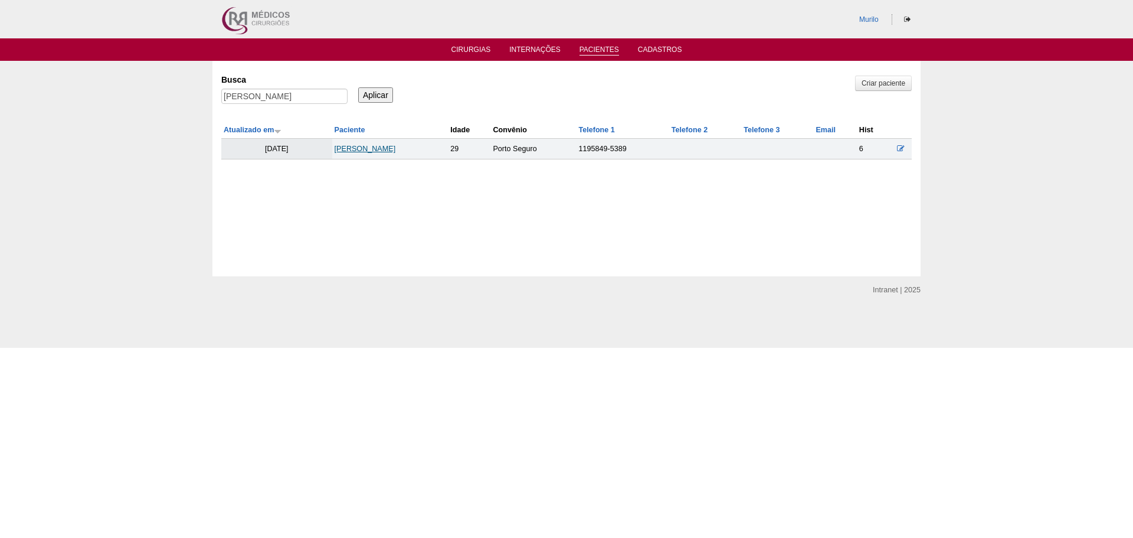
click at [365, 146] on link "[PERSON_NAME]" at bounding box center [365, 149] width 61 height 8
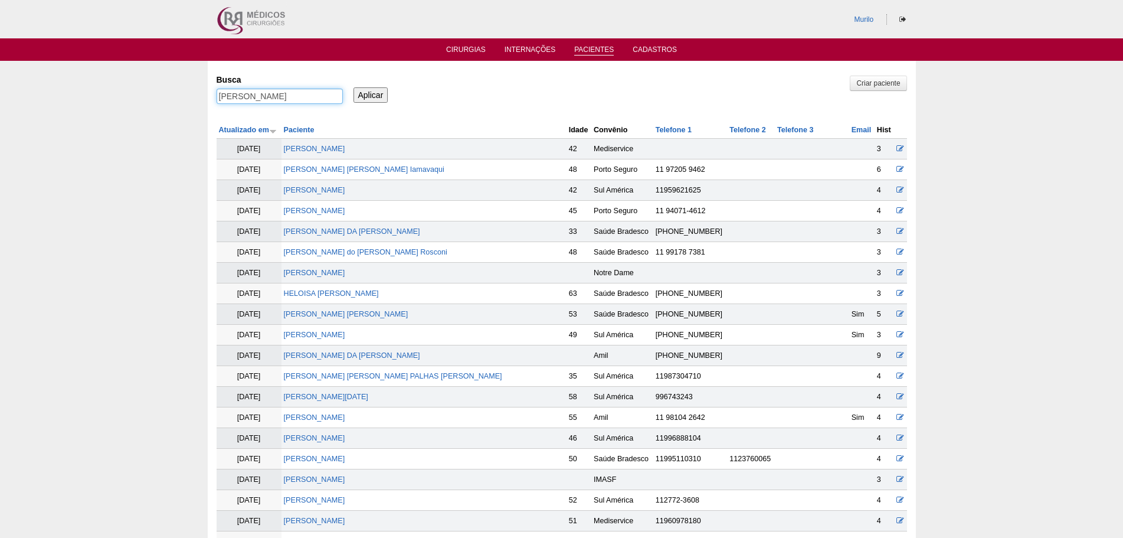
click at [233, 92] on input "Tauany Andrade de Oliveira" at bounding box center [280, 96] width 126 height 15
paste input "[PERSON_NAME] [PERSON_NAME] [PERSON_NAME]"
type input "[PERSON_NAME] [PERSON_NAME] [PERSON_NAME]"
click at [354, 87] on input "Aplicar" at bounding box center [371, 94] width 35 height 15
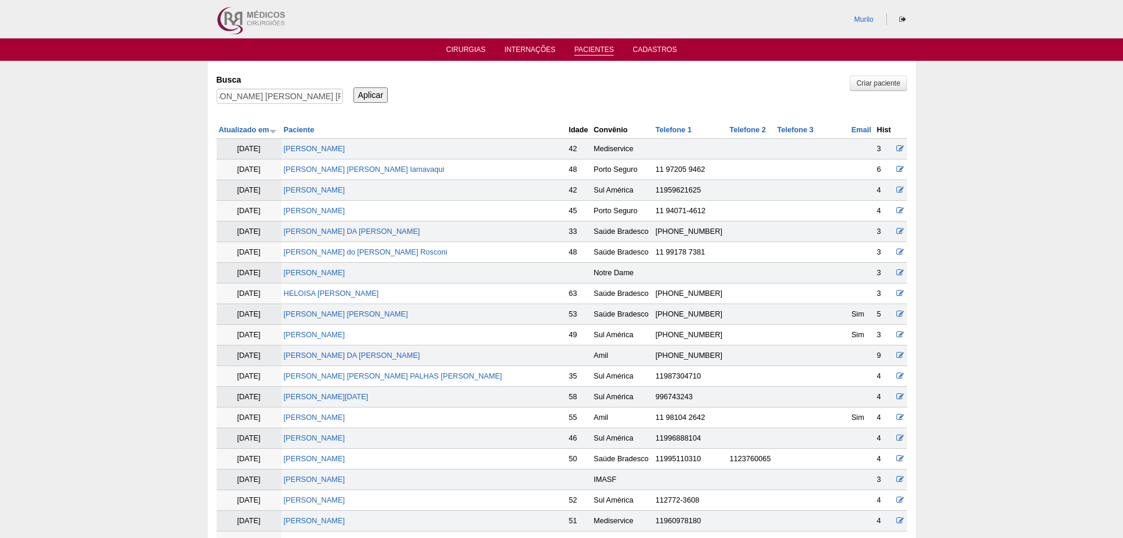
scroll to position [0, 0]
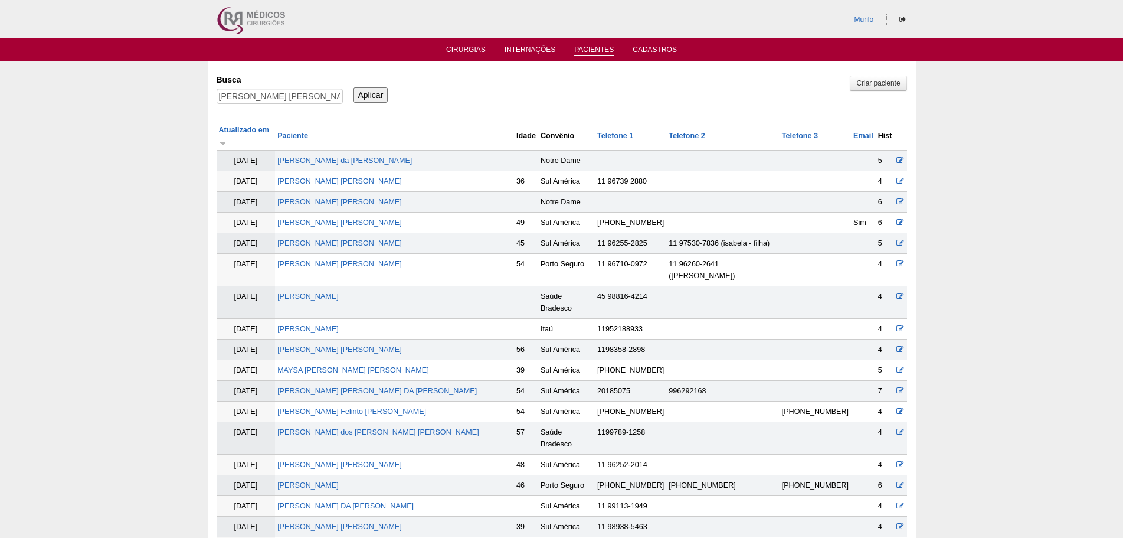
scroll to position [500, 0]
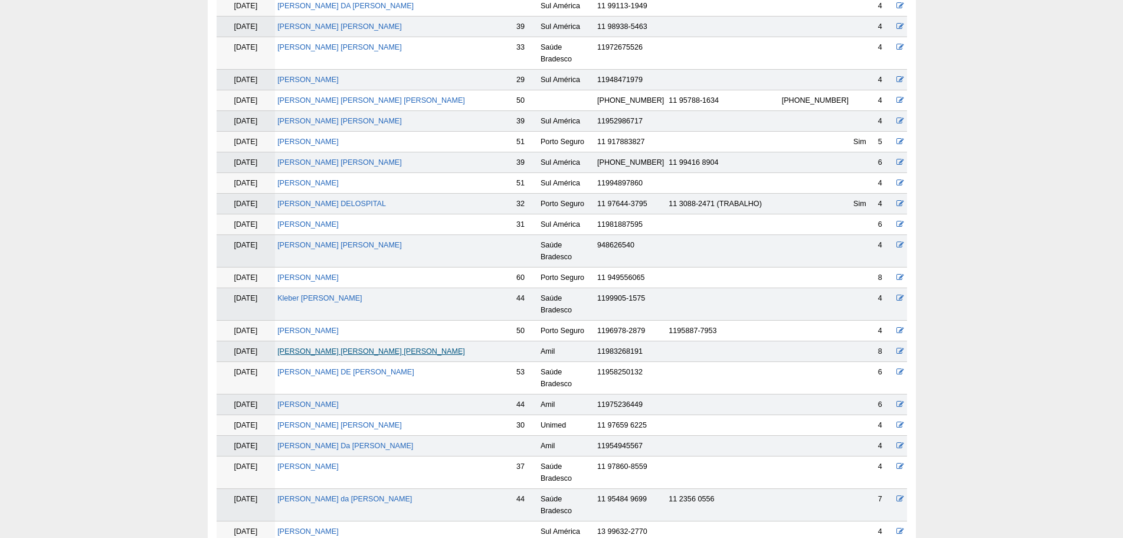
click at [370, 347] on link "[PERSON_NAME] [PERSON_NAME] [PERSON_NAME]" at bounding box center [371, 351] width 188 height 8
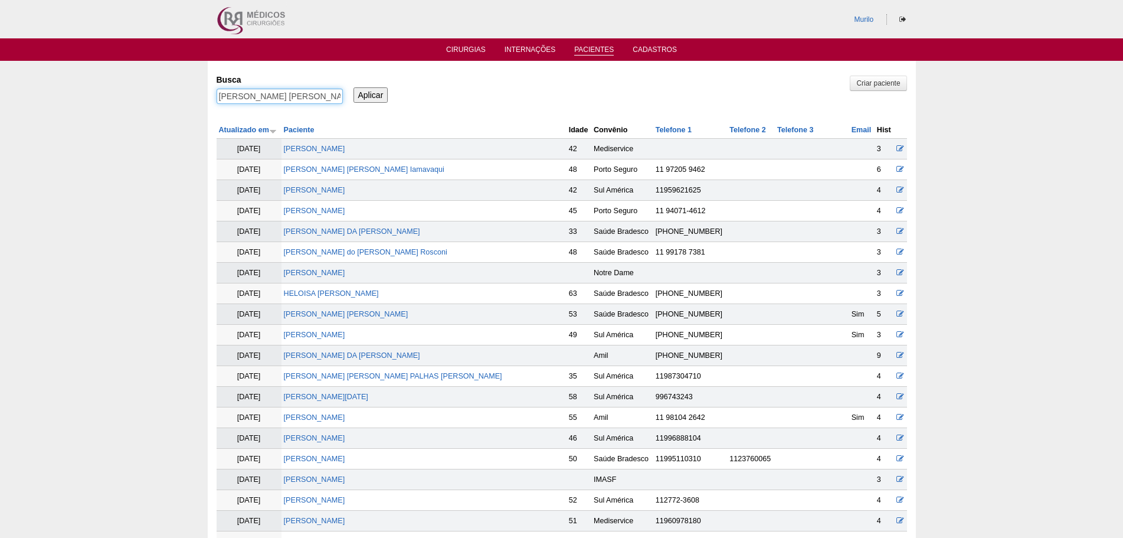
click at [280, 93] on input "[PERSON_NAME]" at bounding box center [280, 96] width 126 height 15
paste input "Nicole Lemos de Souza"
type input "[PERSON_NAME]"
click at [354, 87] on input "Aplicar" at bounding box center [371, 94] width 35 height 15
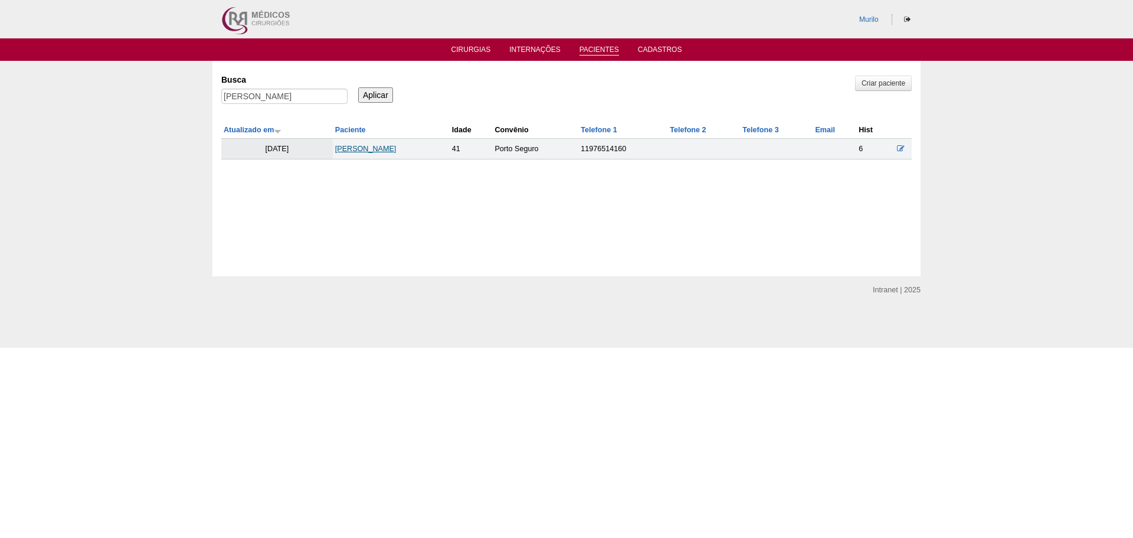
click at [394, 151] on link "[PERSON_NAME]" at bounding box center [365, 149] width 61 height 8
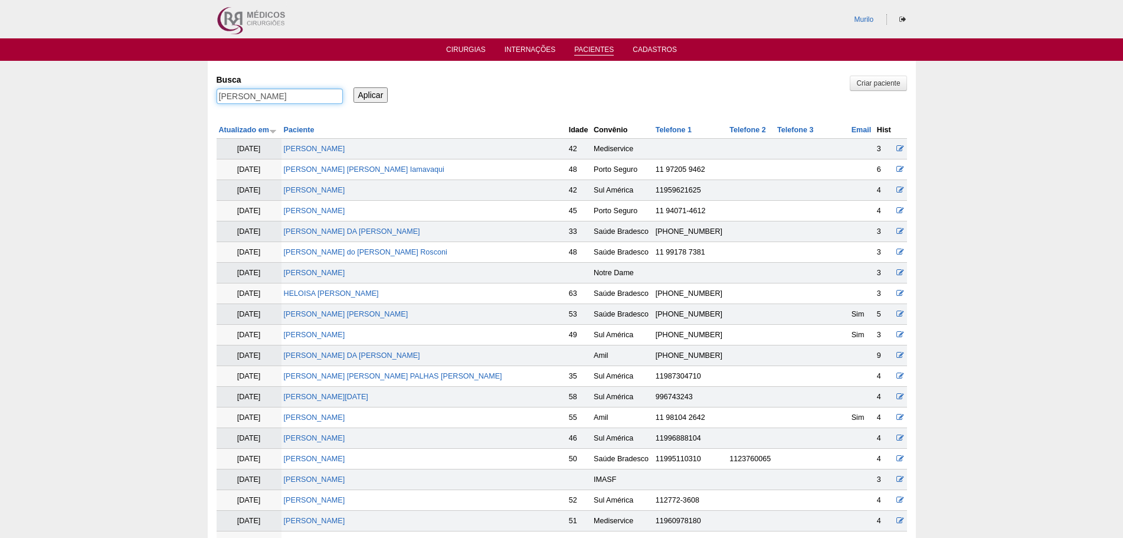
click at [300, 94] on input "[PERSON_NAME]" at bounding box center [280, 96] width 126 height 15
type input "v"
click at [354, 87] on input "Aplicar" at bounding box center [371, 94] width 35 height 15
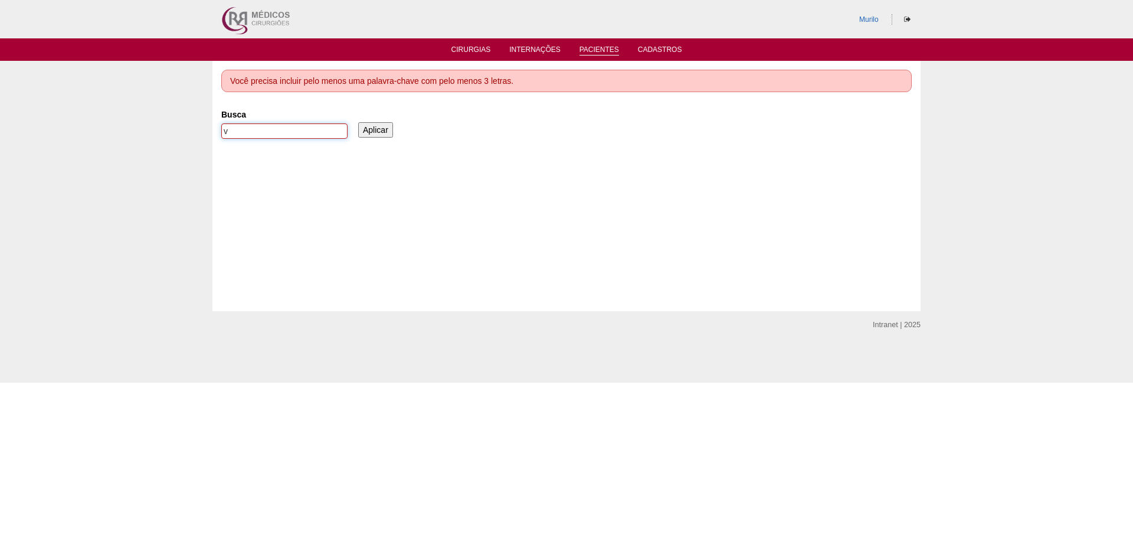
click at [289, 130] on input "v" at bounding box center [284, 130] width 126 height 15
paste input "Daiane Honorio Da Silva"
type input "Daiane Honorio Da Silva"
click at [358, 122] on input "Aplicar" at bounding box center [375, 129] width 35 height 15
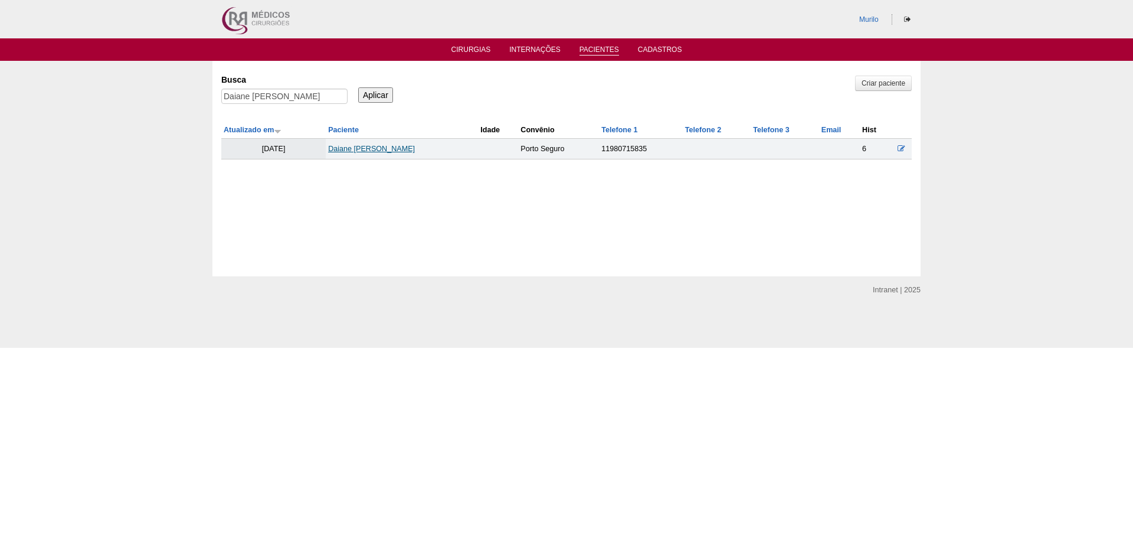
click at [373, 151] on link "Daiane [PERSON_NAME]" at bounding box center [371, 149] width 87 height 8
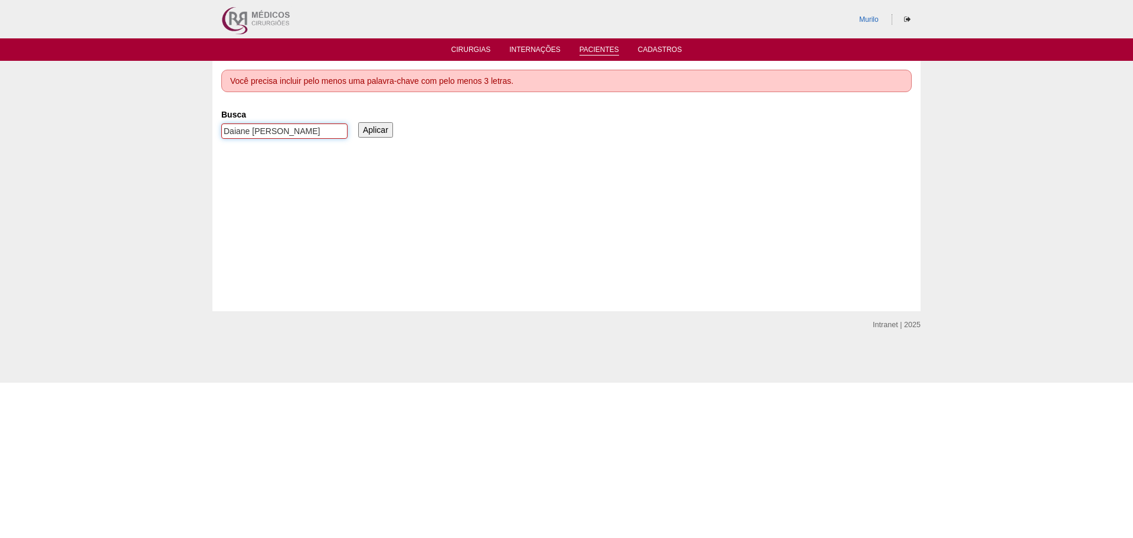
click at [237, 126] on input "Daiane Honorio Da Silva" at bounding box center [284, 130] width 126 height 15
paste input "Julio Souza Campós dos Santos"
type input "Julio Souza Campós dos Santos"
click at [358, 122] on input "Aplicar" at bounding box center [375, 129] width 35 height 15
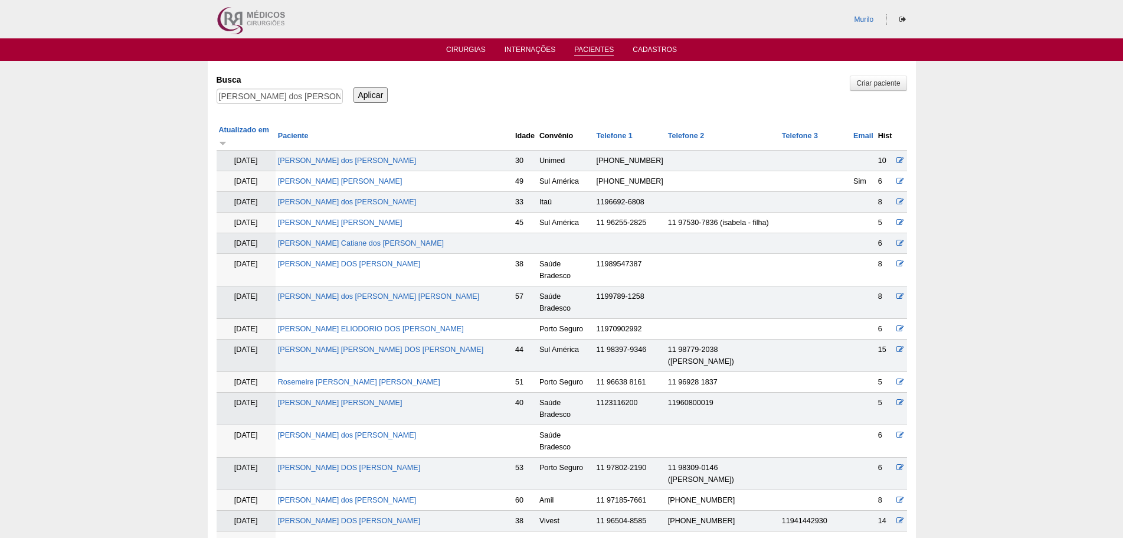
scroll to position [335, 0]
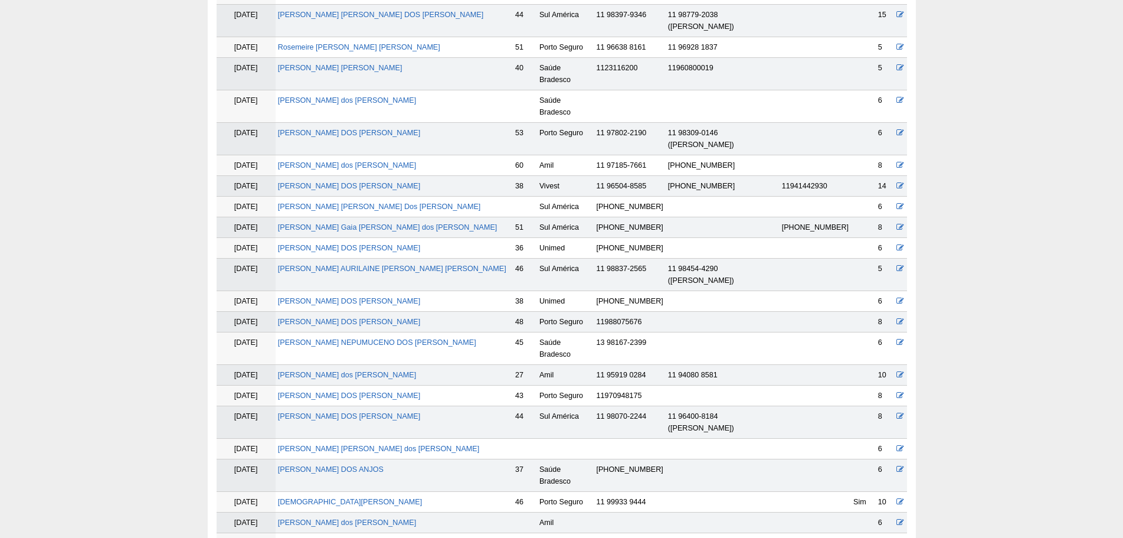
click at [321, 365] on td "Julio Souza Campós dos Santos" at bounding box center [394, 375] width 237 height 21
click at [327, 371] on link "Julio Souza Campós dos Santos" at bounding box center [347, 375] width 138 height 8
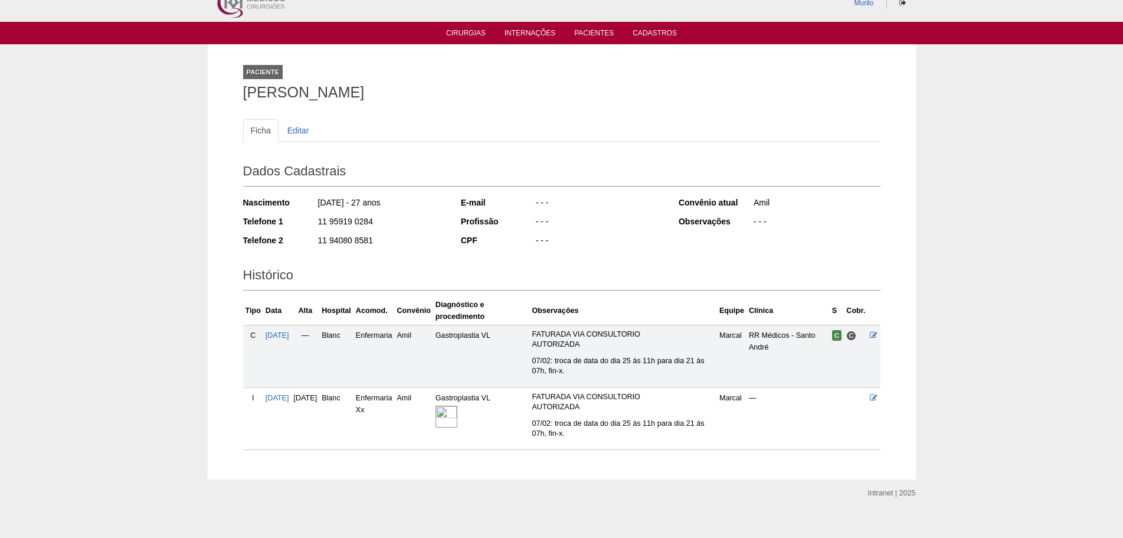
scroll to position [30, 0]
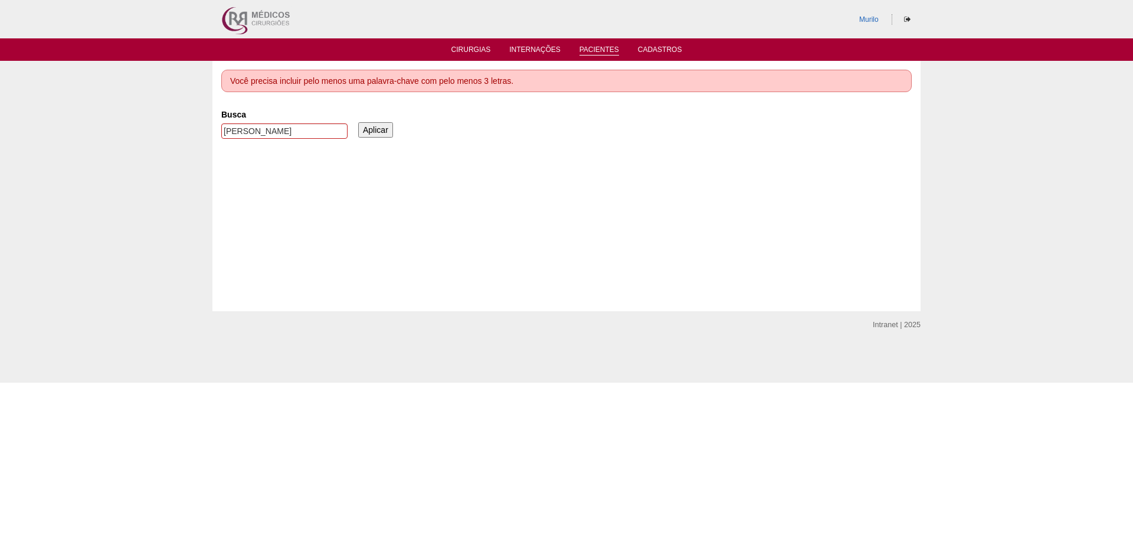
click at [269, 139] on div "[PERSON_NAME]" at bounding box center [284, 133] width 126 height 21
click at [280, 132] on input "[PERSON_NAME]" at bounding box center [284, 130] width 126 height 15
paste input "ana Rodrigues Pire"
type input "Juliana Rodrigues Pires"
click at [358, 122] on input "Aplicar" at bounding box center [375, 129] width 35 height 15
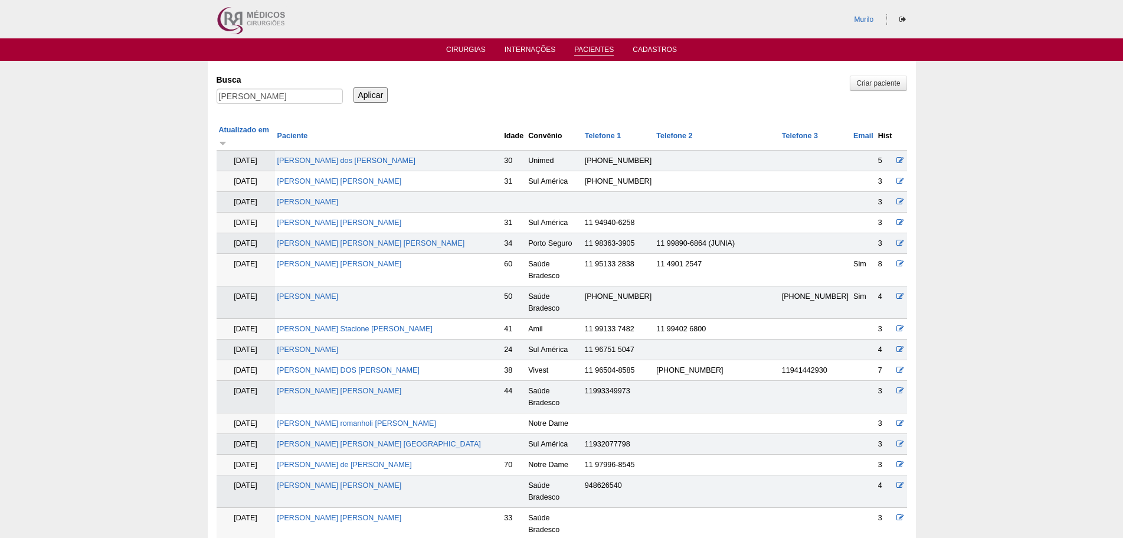
scroll to position [8, 0]
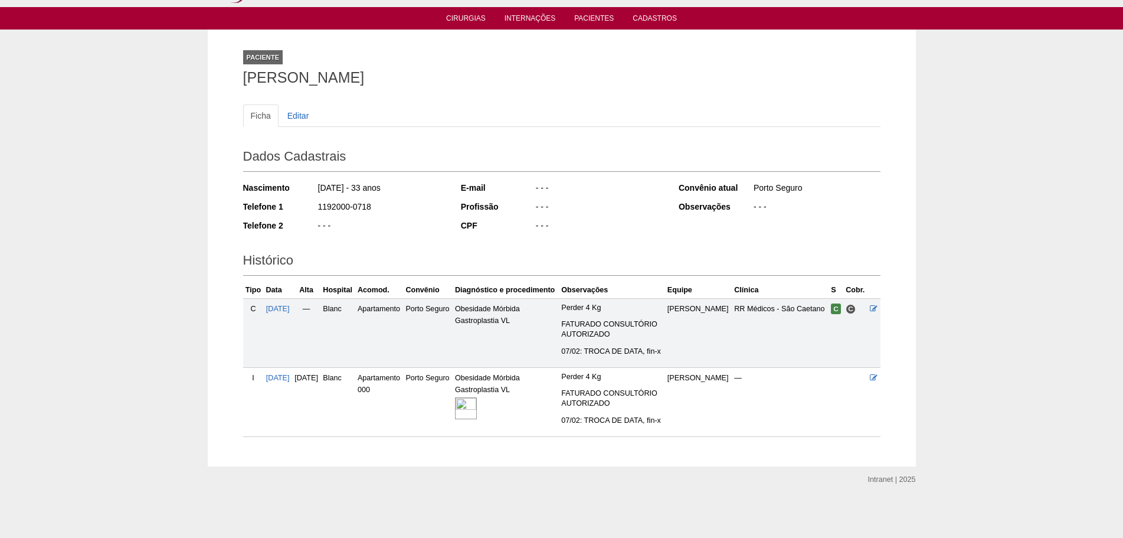
scroll to position [63, 0]
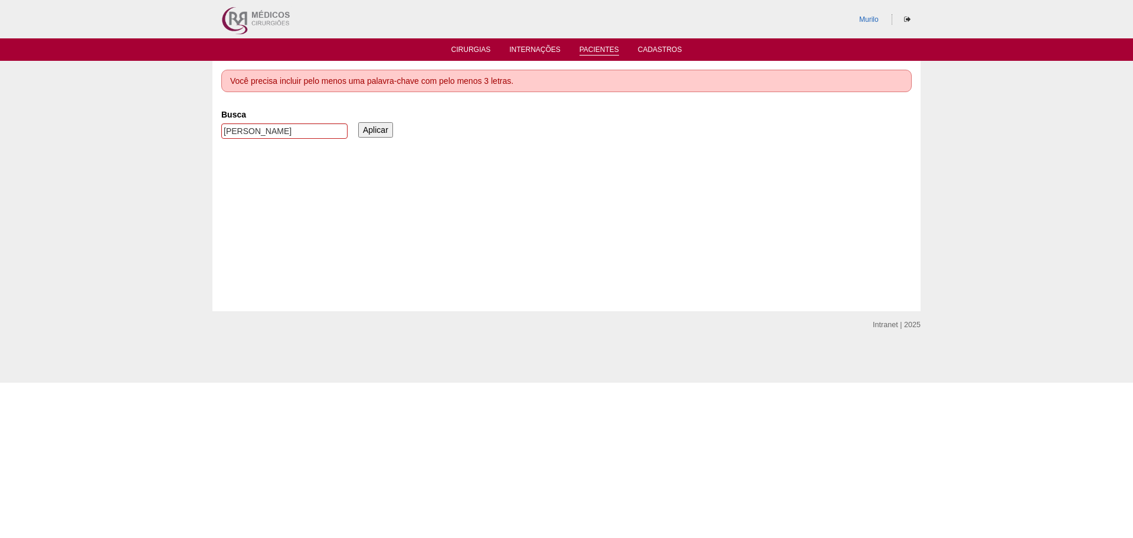
click at [307, 115] on label "Busca" at bounding box center [284, 115] width 126 height 12
click at [307, 123] on input "Juliana Rodrigues Pires" at bounding box center [284, 130] width 126 height 15
click at [305, 130] on input "Juliana Rodrigues Pires" at bounding box center [284, 130] width 126 height 15
paste input "ENIFER DA SILVA TORRES"
type input "[PERSON_NAME] [PERSON_NAME]"
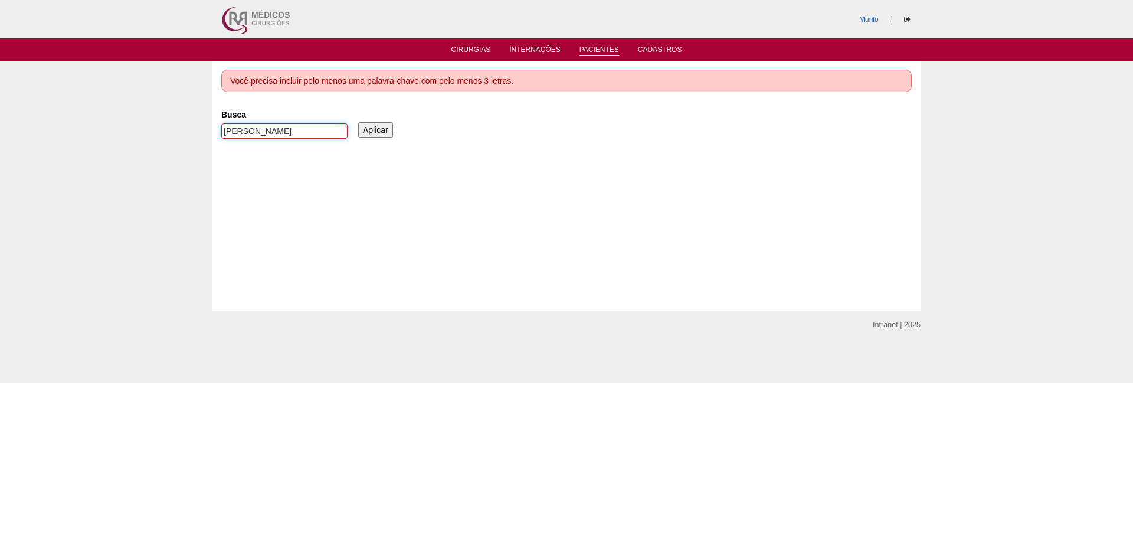
click at [358, 122] on input "Aplicar" at bounding box center [375, 129] width 35 height 15
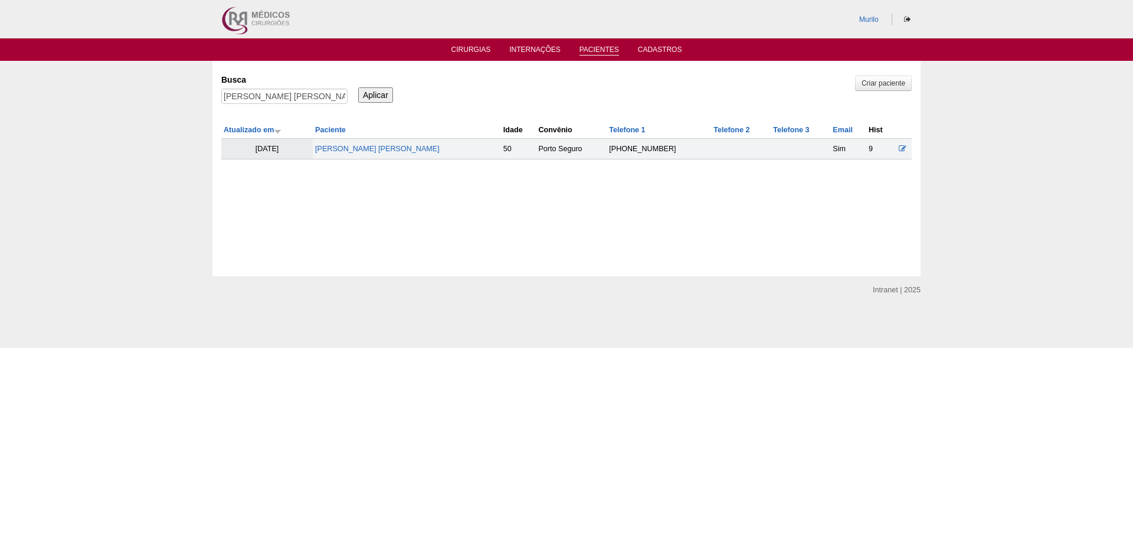
click at [421, 152] on td "[PERSON_NAME] [PERSON_NAME]" at bounding box center [407, 149] width 188 height 21
click at [422, 151] on td "[PERSON_NAME] [PERSON_NAME]" at bounding box center [407, 149] width 188 height 21
click at [417, 150] on link "[PERSON_NAME] [PERSON_NAME]" at bounding box center [377, 149] width 125 height 8
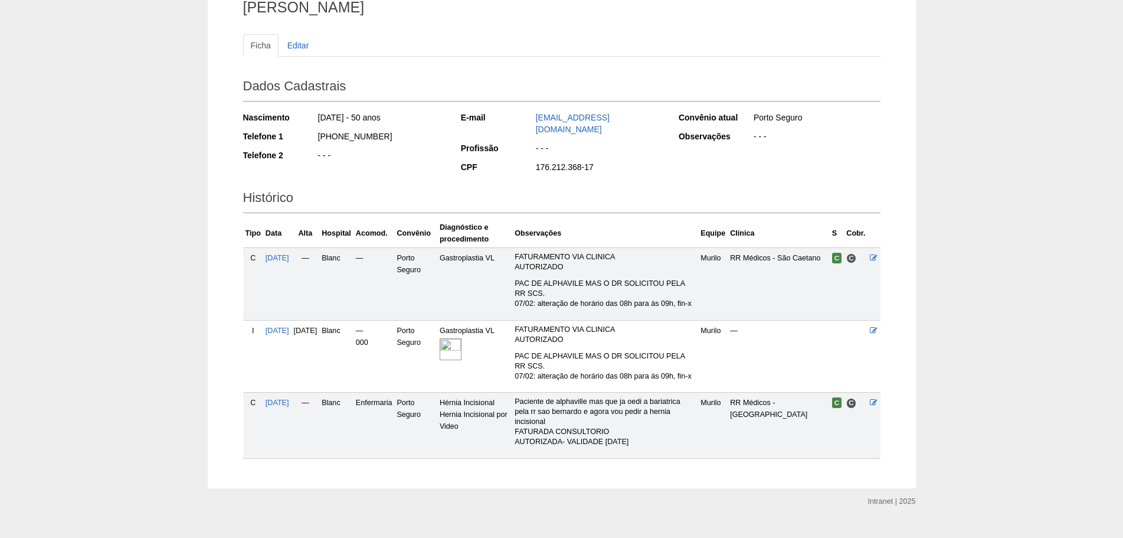
scroll to position [115, 0]
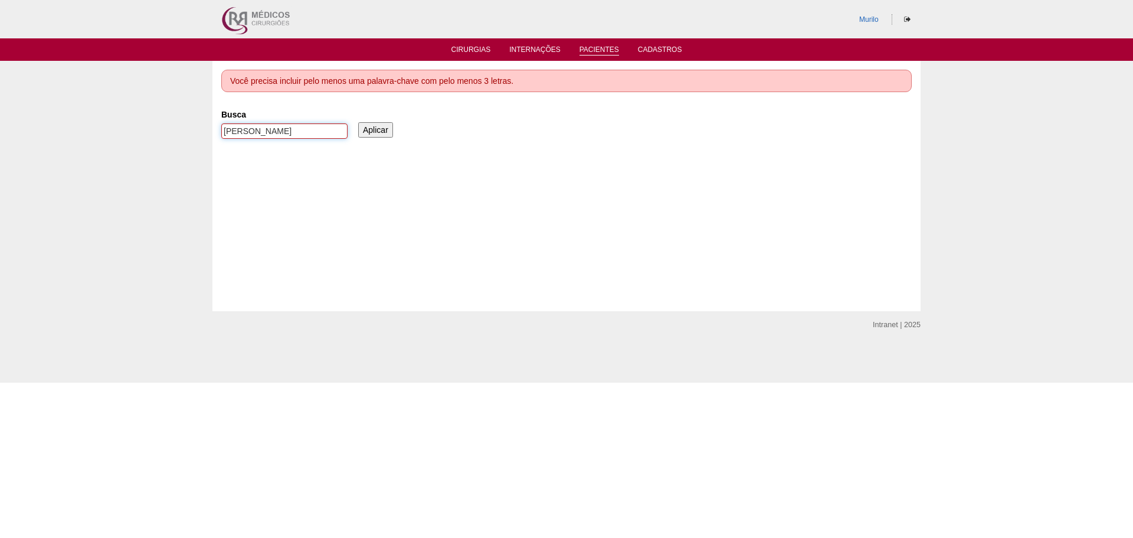
click at [324, 125] on input "JENIFER DA SILVA TORRES" at bounding box center [284, 130] width 126 height 15
paste input "[PERSON_NAME]"
type input "[PERSON_NAME]"
click at [358, 122] on input "Aplicar" at bounding box center [375, 129] width 35 height 15
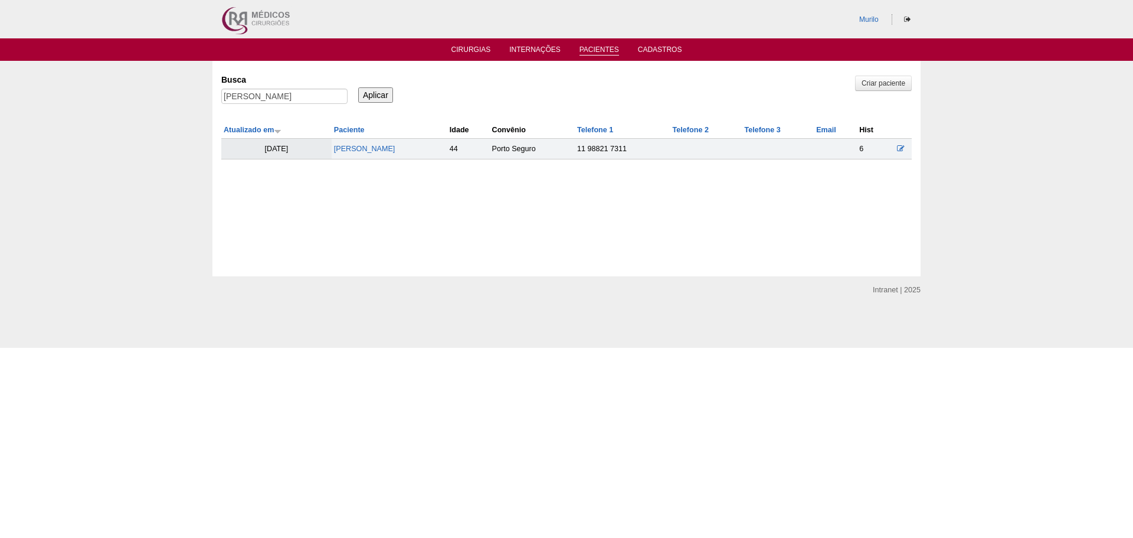
click at [398, 143] on td "[PERSON_NAME]" at bounding box center [390, 149] width 116 height 21
click at [396, 151] on link "[PERSON_NAME]" at bounding box center [364, 149] width 61 height 8
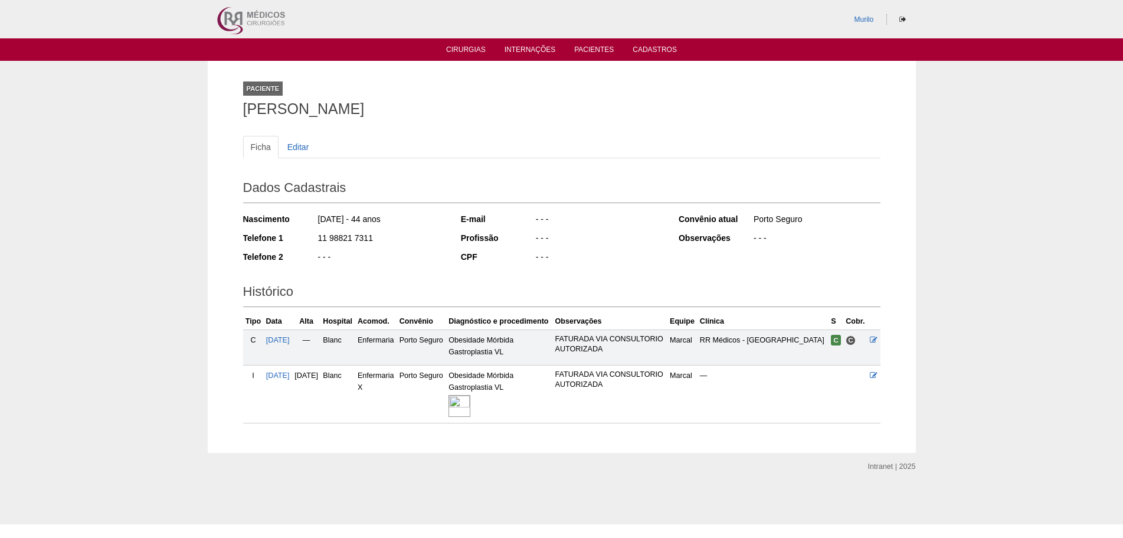
scroll to position [8, 0]
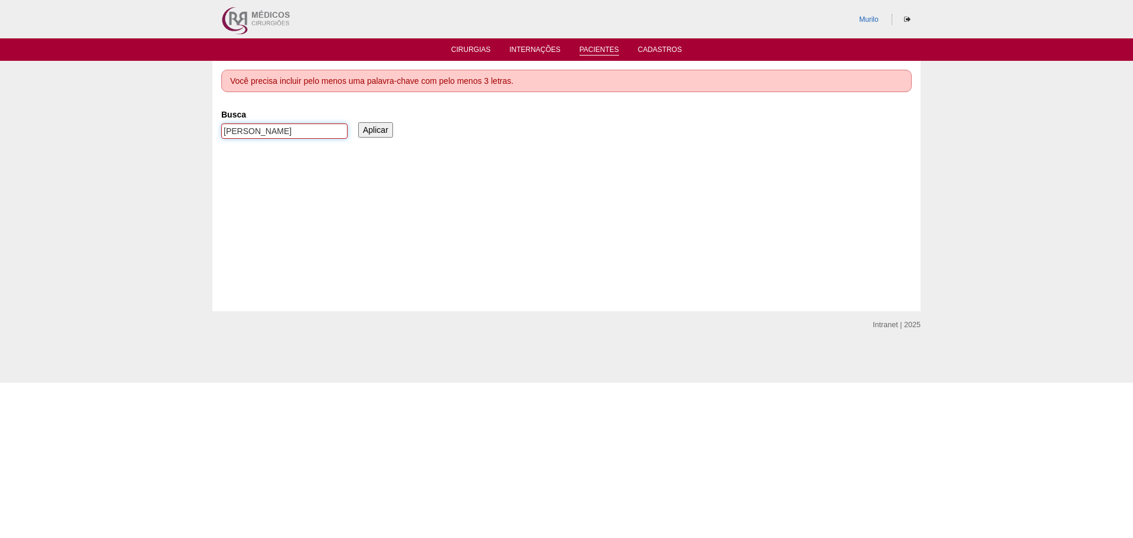
click at [247, 127] on input "[PERSON_NAME]" at bounding box center [284, 130] width 126 height 15
paste input "JENIFFER GRAZIELE FERREIRA DO NASCIMENTO"
type input "JENIFFER [PERSON_NAME]"
click at [358, 122] on input "Aplicar" at bounding box center [375, 129] width 35 height 15
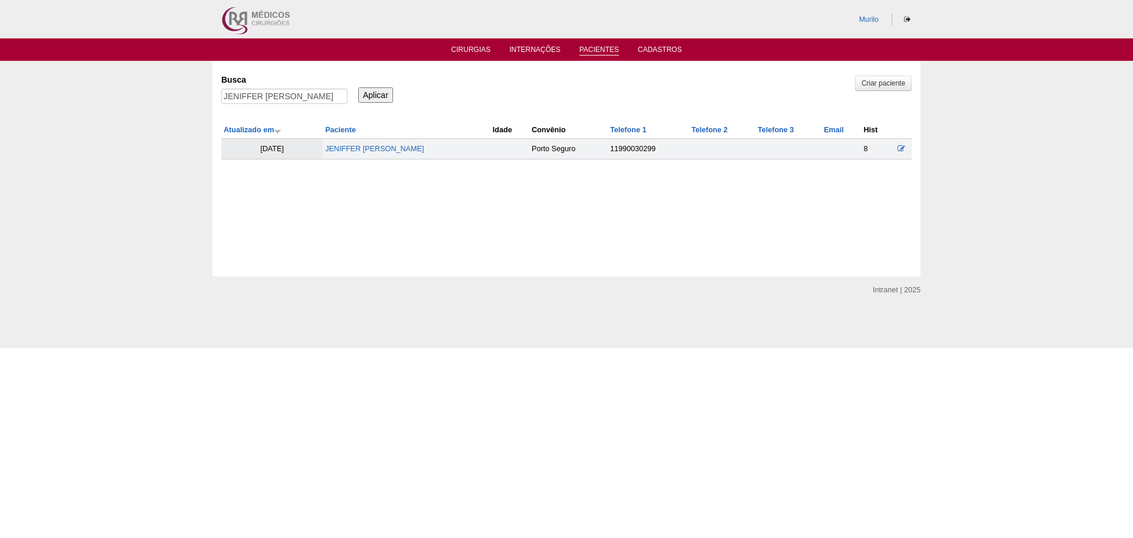
click at [360, 154] on td "JENIFFER [PERSON_NAME]" at bounding box center [407, 149] width 168 height 21
click at [369, 154] on td "JENIFFER [PERSON_NAME]" at bounding box center [407, 149] width 168 height 21
click at [377, 150] on link "JENIFFER GRAZIELE FERREIRA DO NASCIMENTO" at bounding box center [374, 149] width 99 height 8
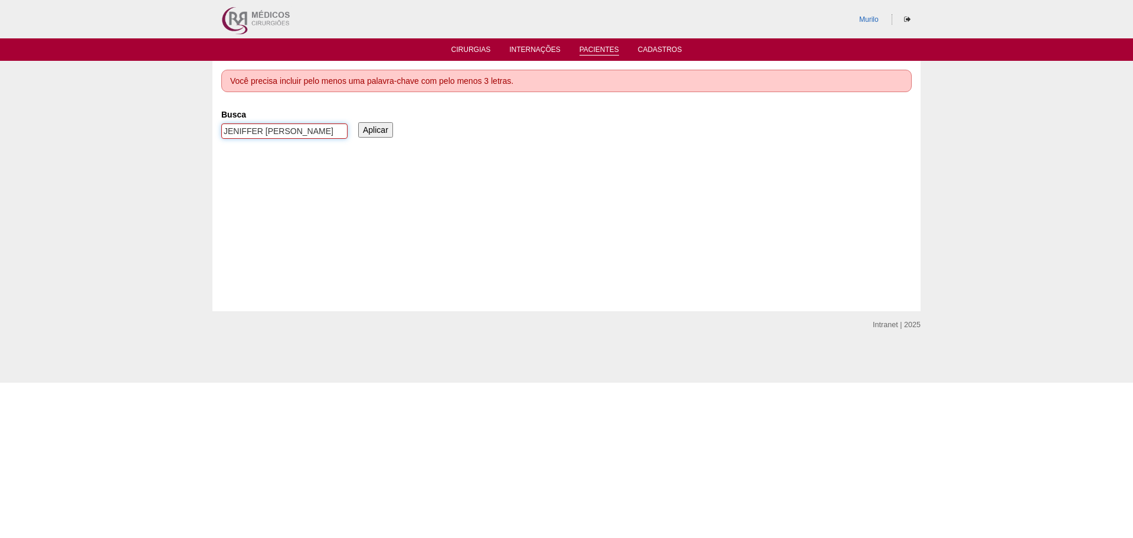
click at [301, 129] on input "JENIFFER GRAZIELE FERREIRA DO NASCIMENTO" at bounding box center [284, 130] width 126 height 15
paste input "[PERSON_NAME]"
type input "Cleiton Costa dos Santos"
click at [358, 122] on input "Aplicar" at bounding box center [375, 129] width 35 height 15
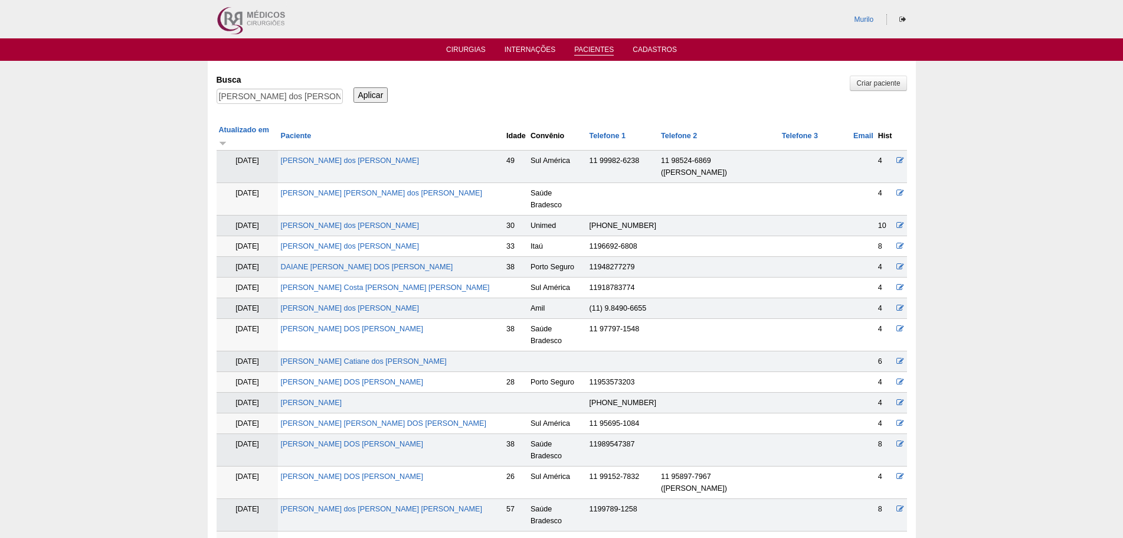
scroll to position [955, 0]
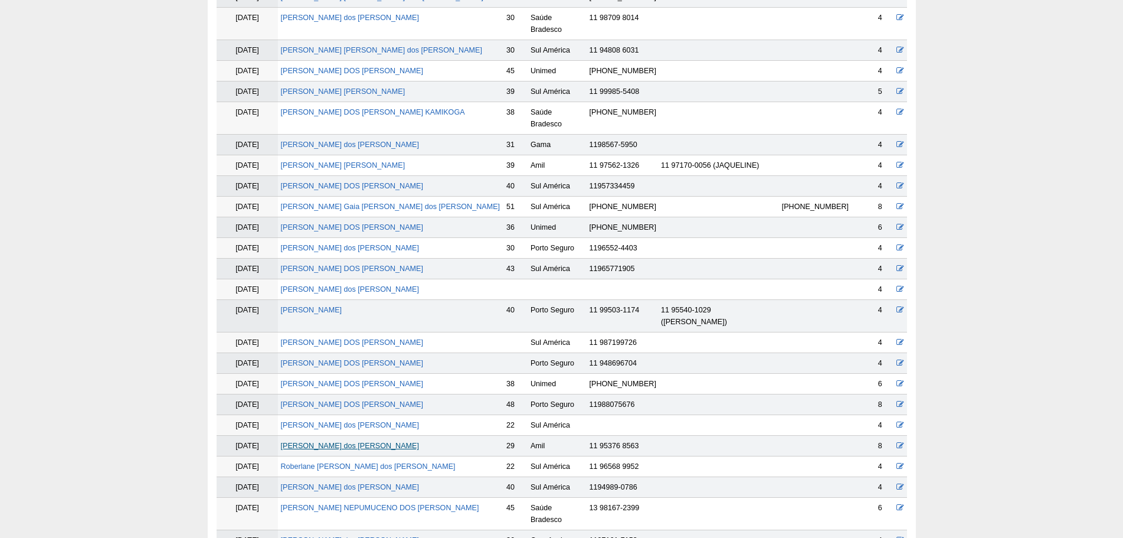
click at [364, 442] on link "[PERSON_NAME]" at bounding box center [349, 446] width 138 height 8
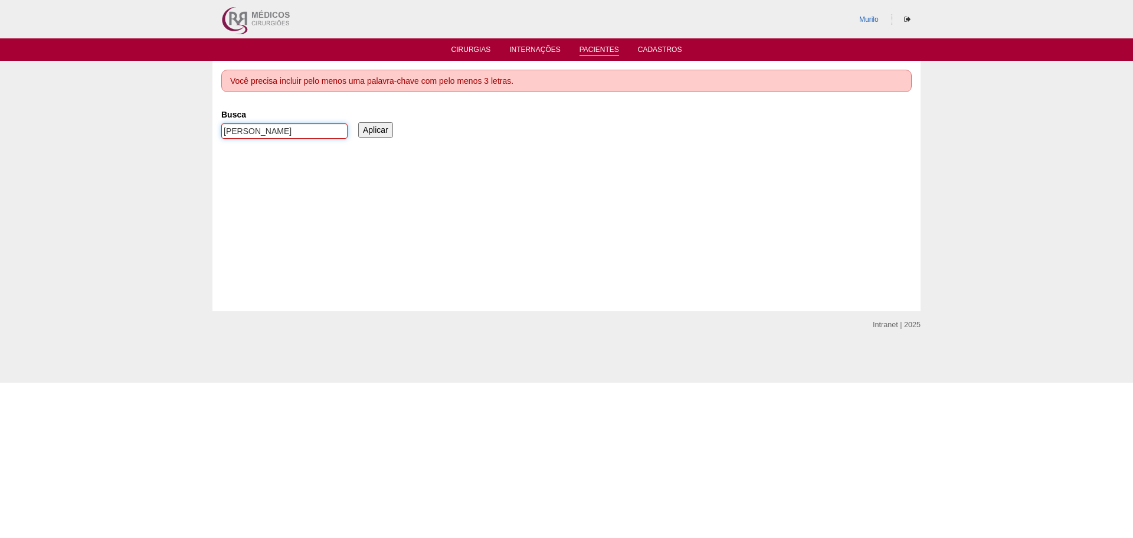
click at [270, 124] on input "Cleiton Costa dos Santos" at bounding box center [284, 130] width 126 height 15
paste input "Thamires Ayumi [PERSON_NAME] [PERSON_NAME]"
type input "Thamires Ayumi Rodrigues da Silva"
click at [358, 122] on input "Aplicar" at bounding box center [375, 129] width 35 height 15
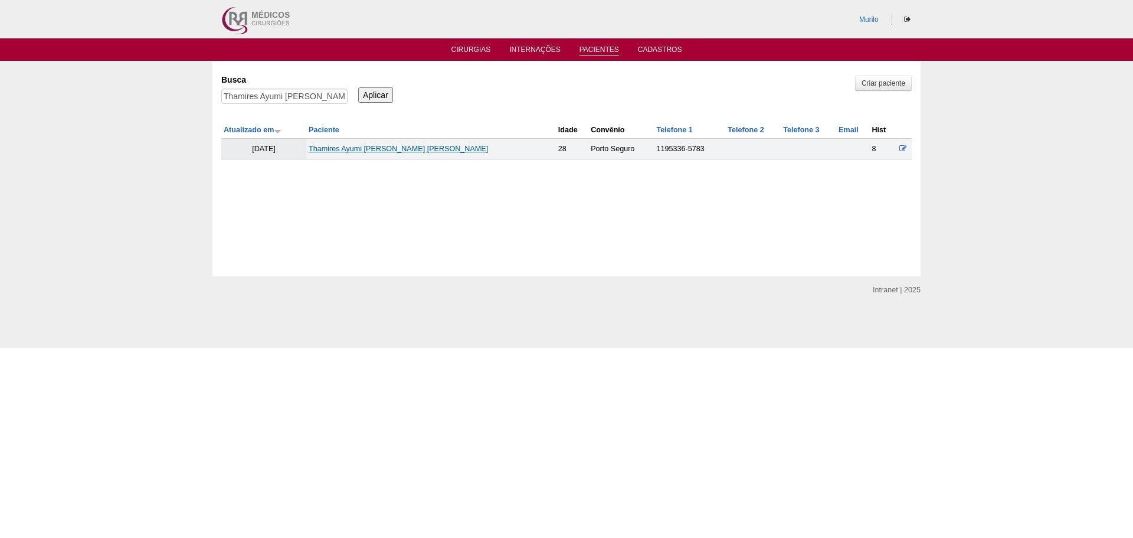
click at [431, 152] on link "Thamires Ayumi [PERSON_NAME] [PERSON_NAME]" at bounding box center [398, 149] width 179 height 8
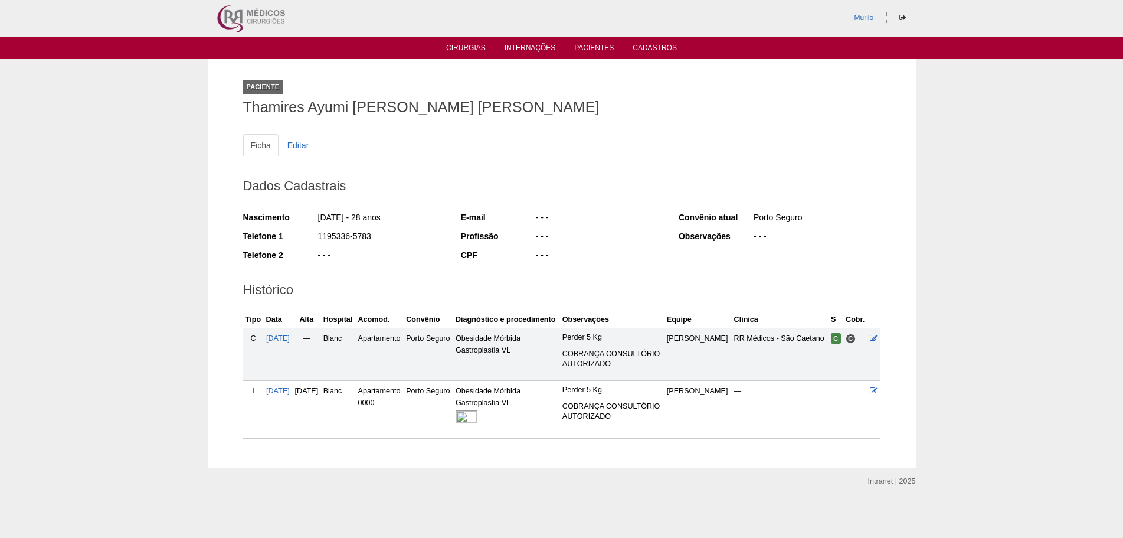
scroll to position [3, 0]
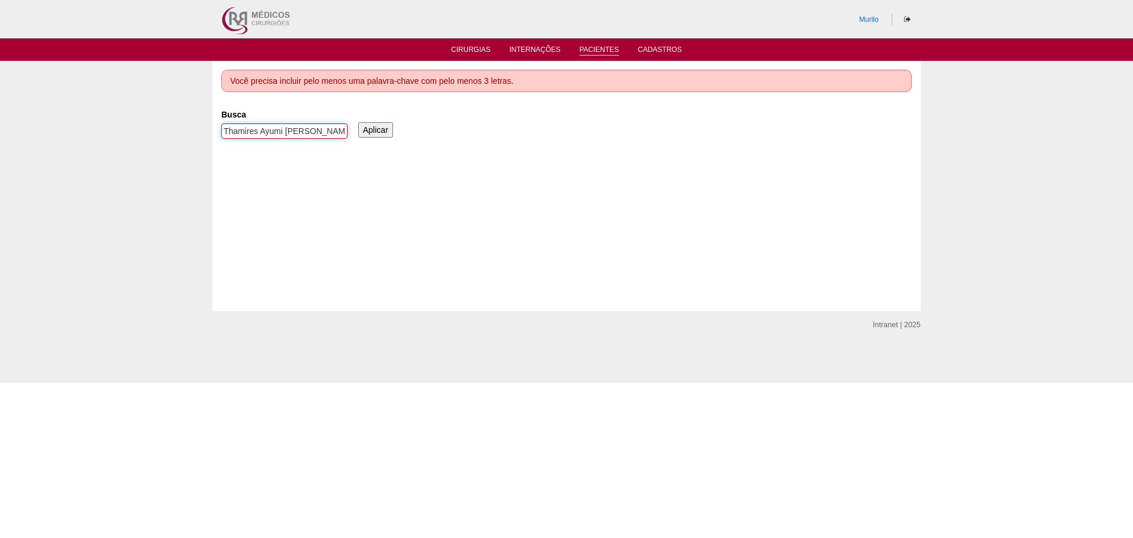
click at [253, 135] on input "Thamires Ayumi [PERSON_NAME] [PERSON_NAME]" at bounding box center [284, 130] width 126 height 15
paste input "[PERSON_NAME]"
type input "[PERSON_NAME]"
click at [358, 122] on input "Aplicar" at bounding box center [375, 129] width 35 height 15
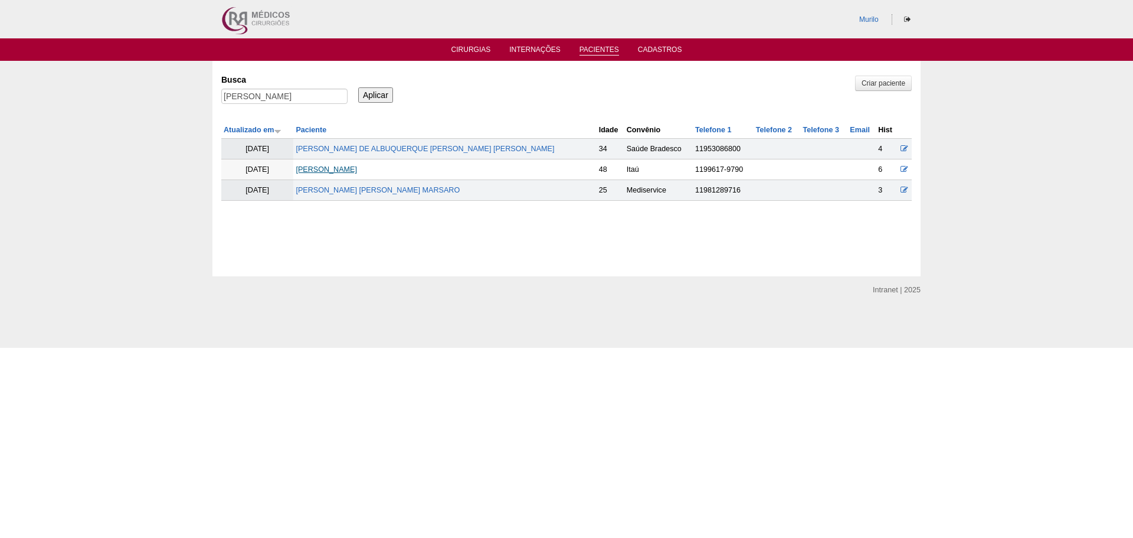
click at [353, 171] on link "Isabella Giandomenico Monteferrante" at bounding box center [326, 169] width 61 height 8
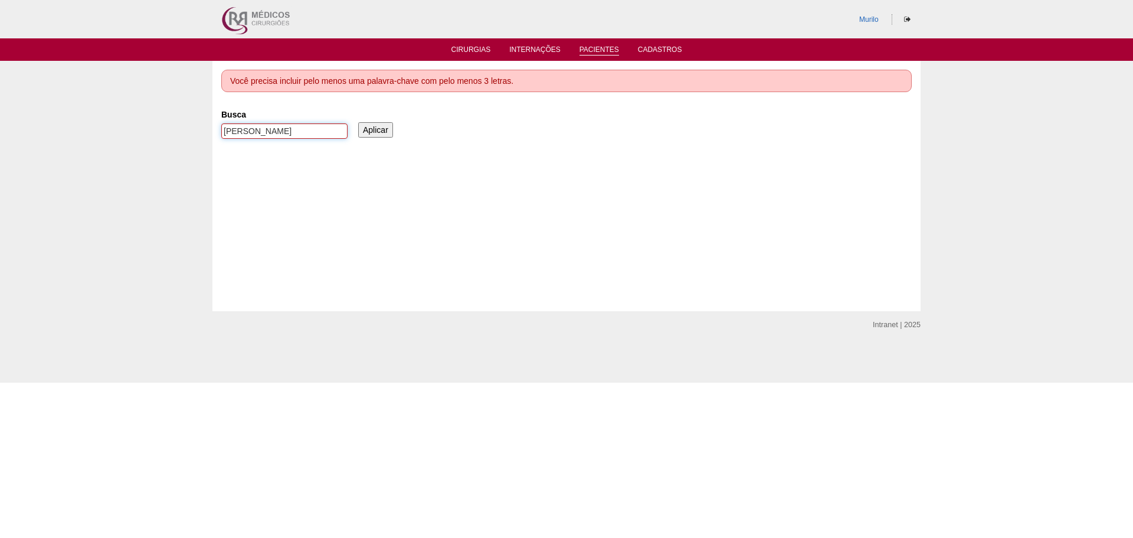
click at [286, 132] on input "[PERSON_NAME]" at bounding box center [284, 130] width 126 height 15
paste input "JOAO VITOR DE ARAUJO MORELATTO"
type input "JOAO VITOR DE ARAUJO MORELATTO"
click at [358, 122] on input "Aplicar" at bounding box center [375, 129] width 35 height 15
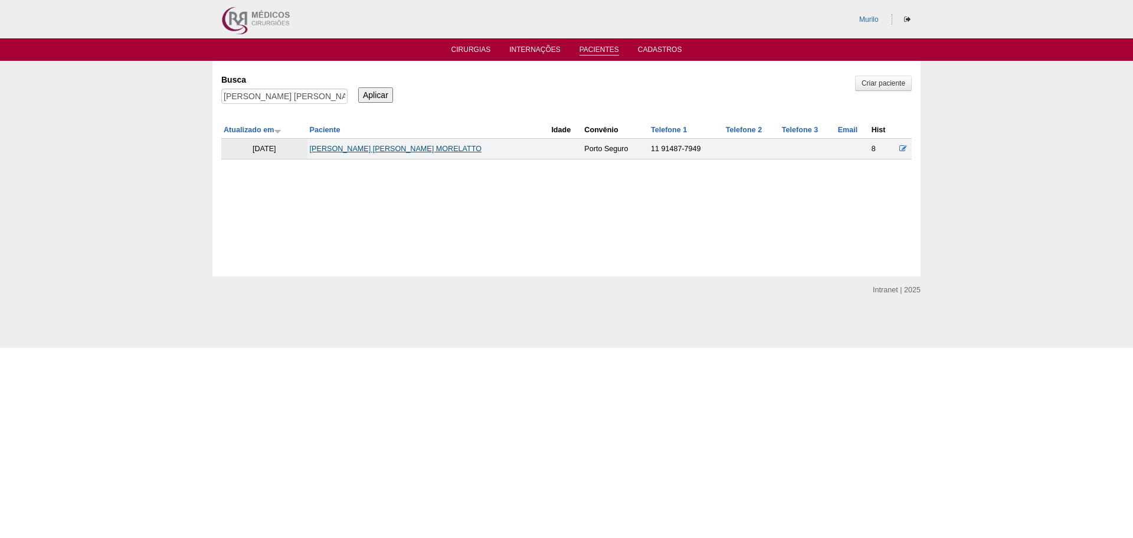
click at [408, 148] on link "[PERSON_NAME] [PERSON_NAME] MORELATTO" at bounding box center [396, 149] width 172 height 8
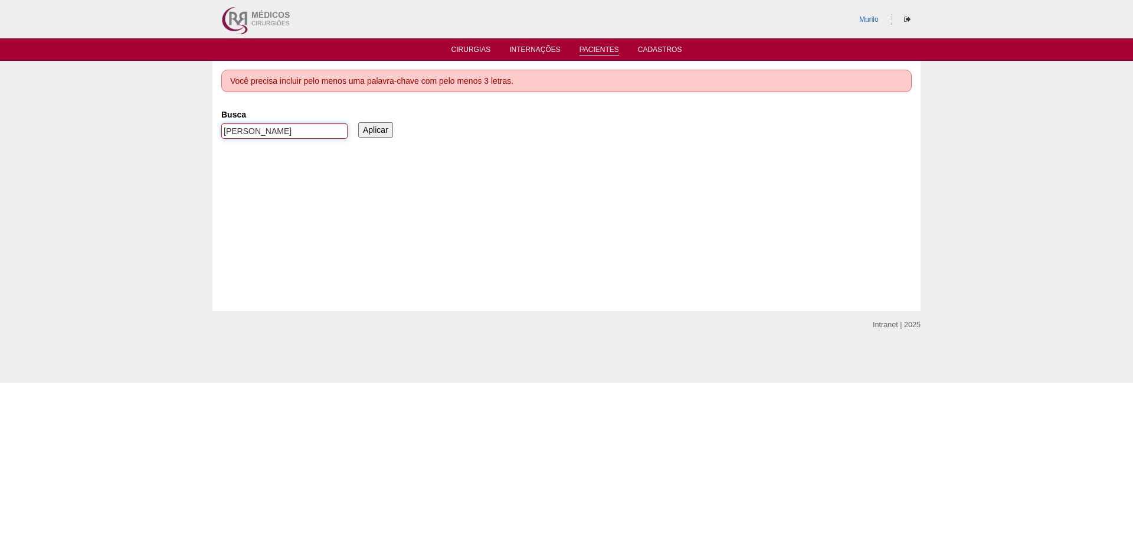
click at [228, 139] on div "JOAO VITOR DE ARAUJO MORELATTO" at bounding box center [284, 133] width 126 height 21
paste input "Bruno Tavares Damasceno Sobrinho"
type input "Bruno Tavares Damasceno Sobrinho"
click at [358, 122] on input "Aplicar" at bounding box center [375, 129] width 35 height 15
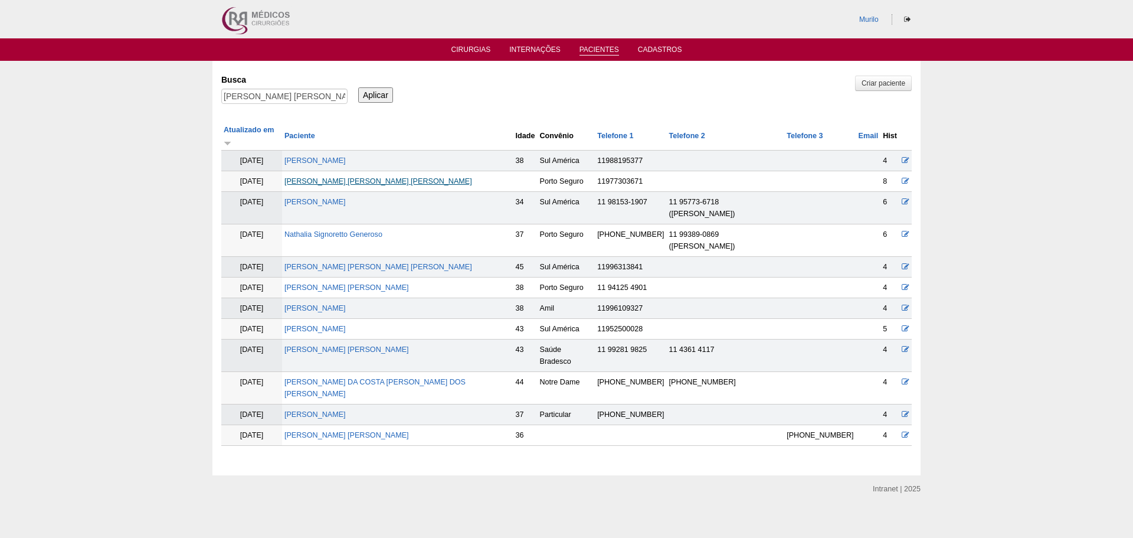
click at [341, 177] on link "Bruno Tavares Damasceno Sobrinho" at bounding box center [379, 181] width 188 height 8
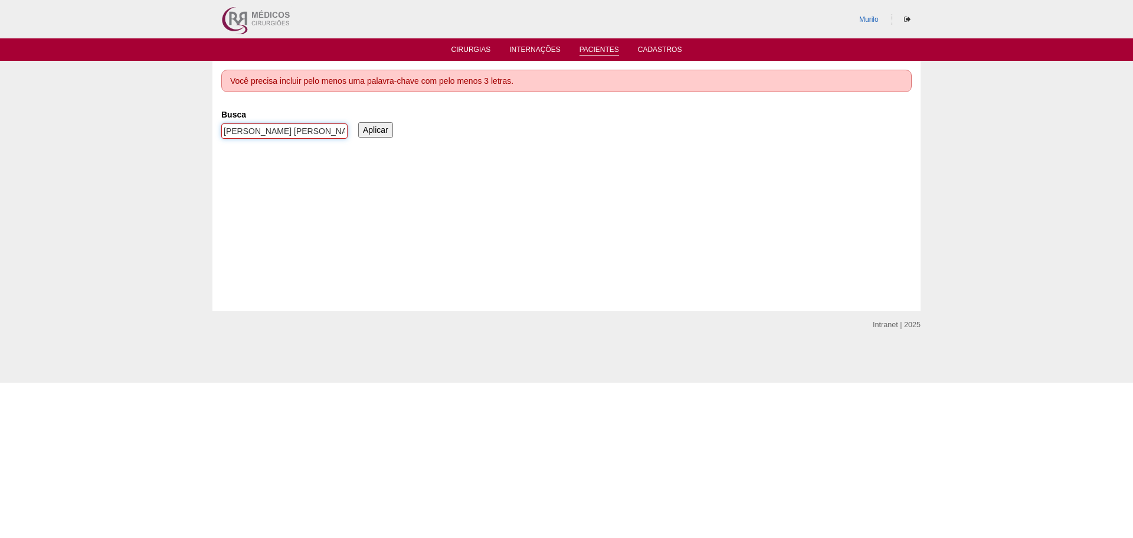
click at [309, 137] on input "[PERSON_NAME] [PERSON_NAME]" at bounding box center [284, 130] width 126 height 15
paste input "[PERSON_NAME]"
type input "[PERSON_NAME]"
click at [358, 122] on input "Aplicar" at bounding box center [375, 129] width 35 height 15
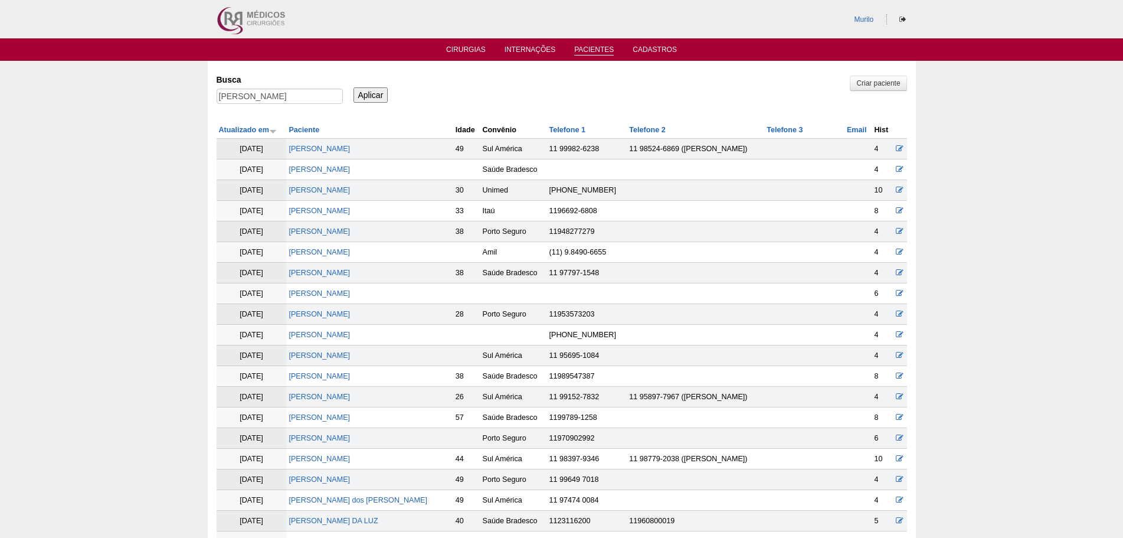
scroll to position [1037, 0]
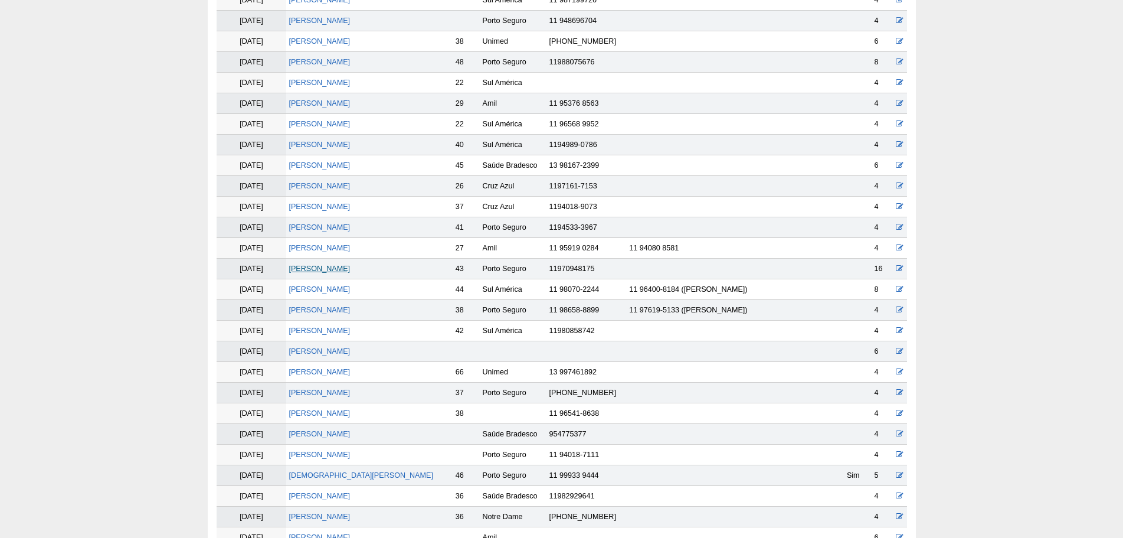
click at [338, 267] on link "KARLA BEZERRA DOS SANTOS" at bounding box center [319, 268] width 61 height 8
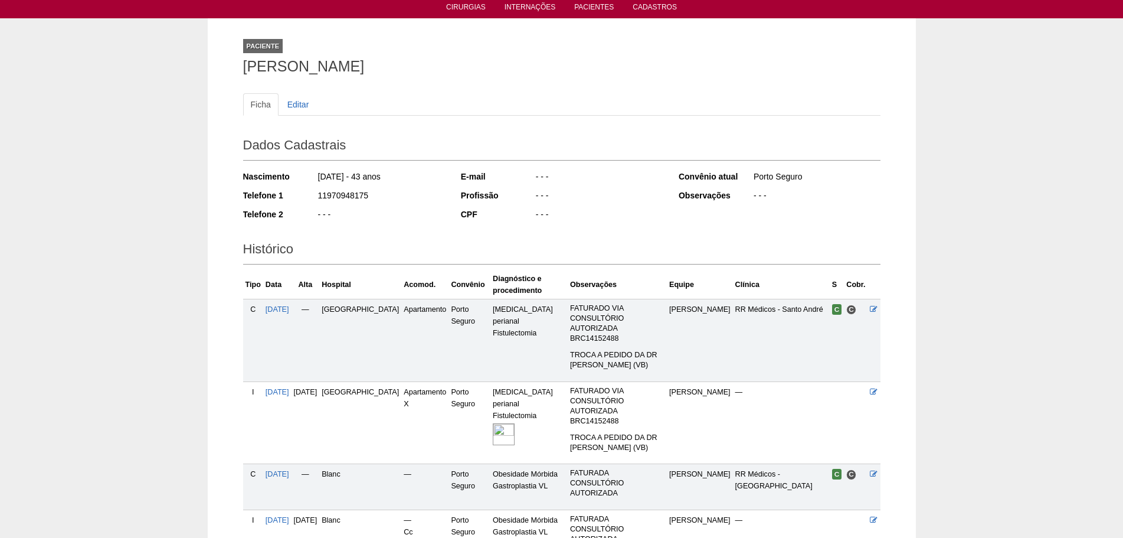
scroll to position [143, 0]
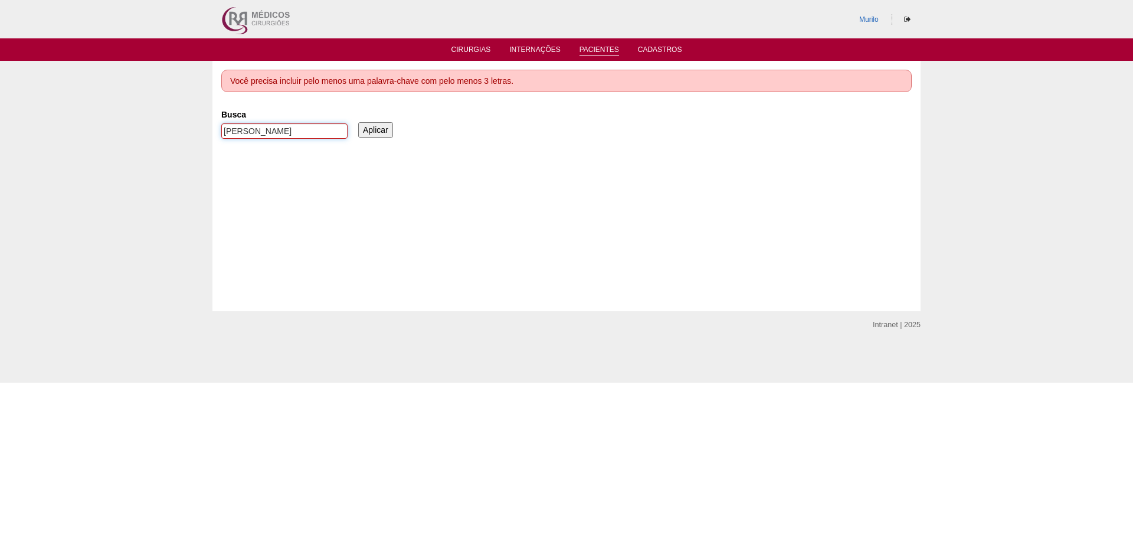
click at [334, 130] on input "KARLA BEZERRA DOS SANTOS" at bounding box center [284, 130] width 126 height 15
paste input "[PERSON_NAME] [PERSON_NAME]"
type input "[PERSON_NAME] [PERSON_NAME]"
click at [358, 122] on input "Aplicar" at bounding box center [375, 129] width 35 height 15
